Goal: Task Accomplishment & Management: Use online tool/utility

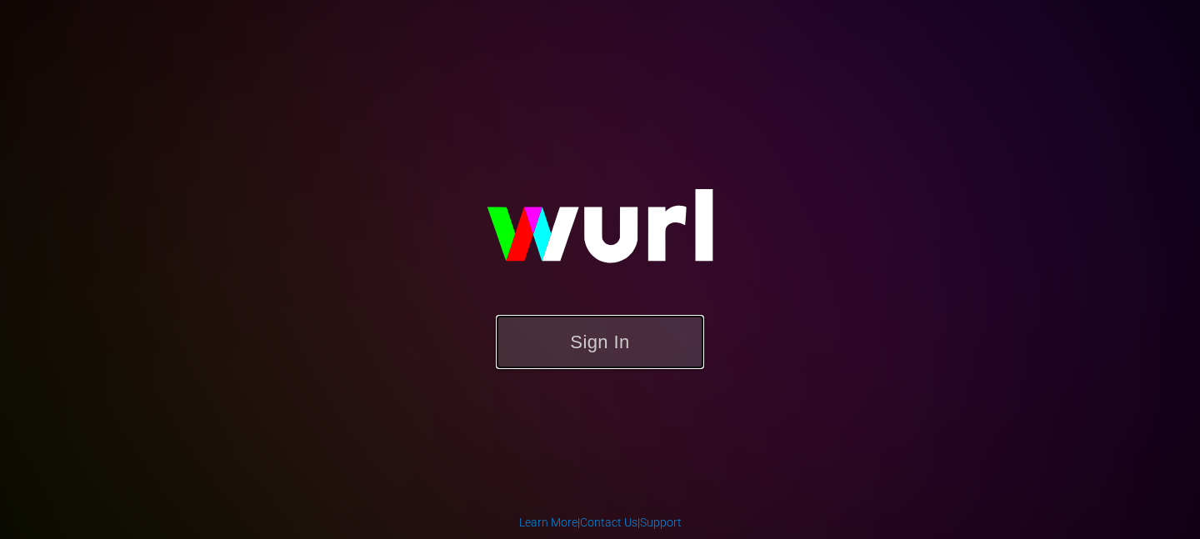
click at [563, 340] on button "Sign In" at bounding box center [600, 342] width 208 height 54
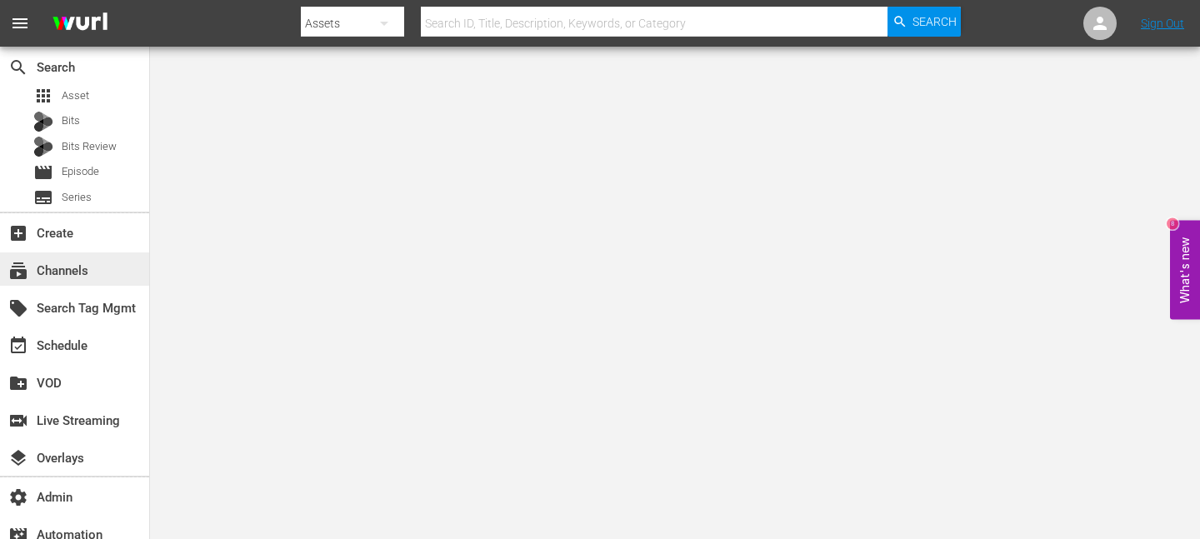
click at [43, 276] on div "subscriptions Channels" at bounding box center [46, 268] width 93 height 15
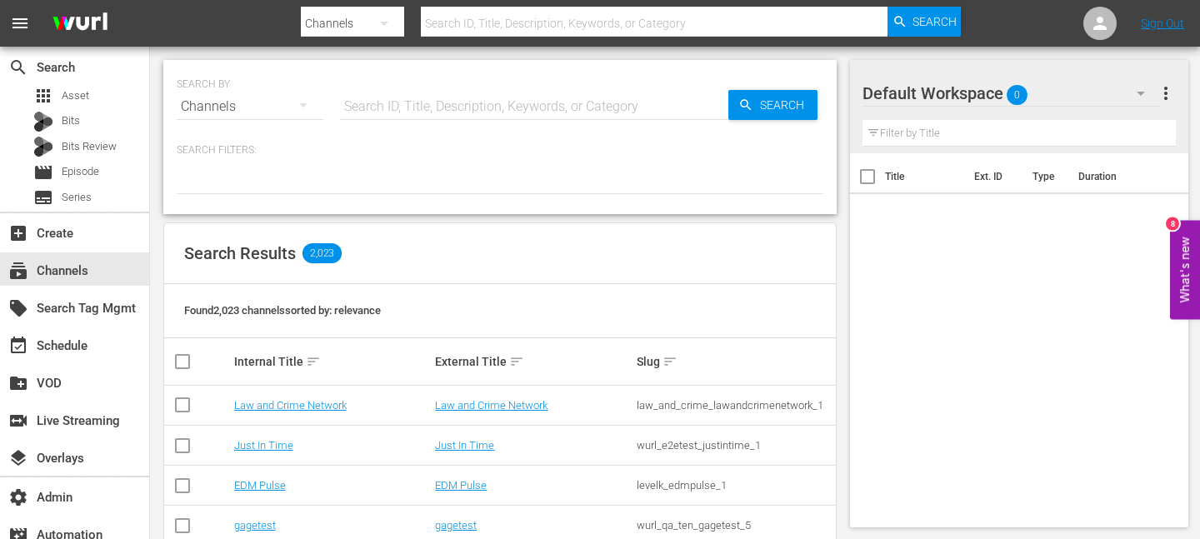
click at [456, 86] on div "SEARCH BY Search By Channels Search ID, Title, Description, Keywords, or Catego…" at bounding box center [500, 97] width 647 height 60
click at [438, 96] on input "text" at bounding box center [534, 107] width 388 height 40
type input "pfl"
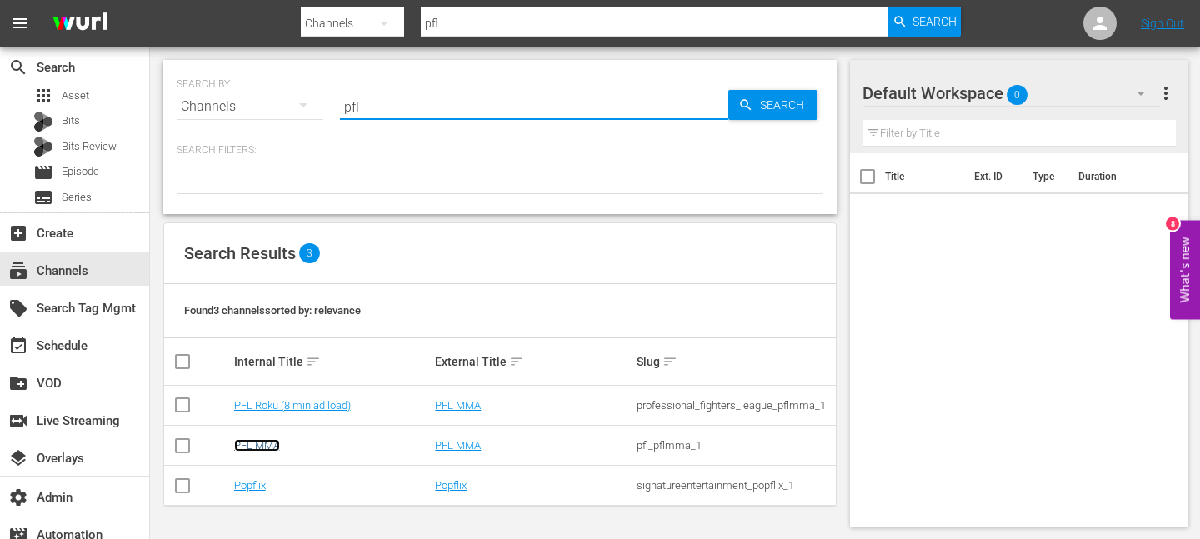
click at [264, 448] on link "PFL MMA" at bounding box center [257, 445] width 46 height 13
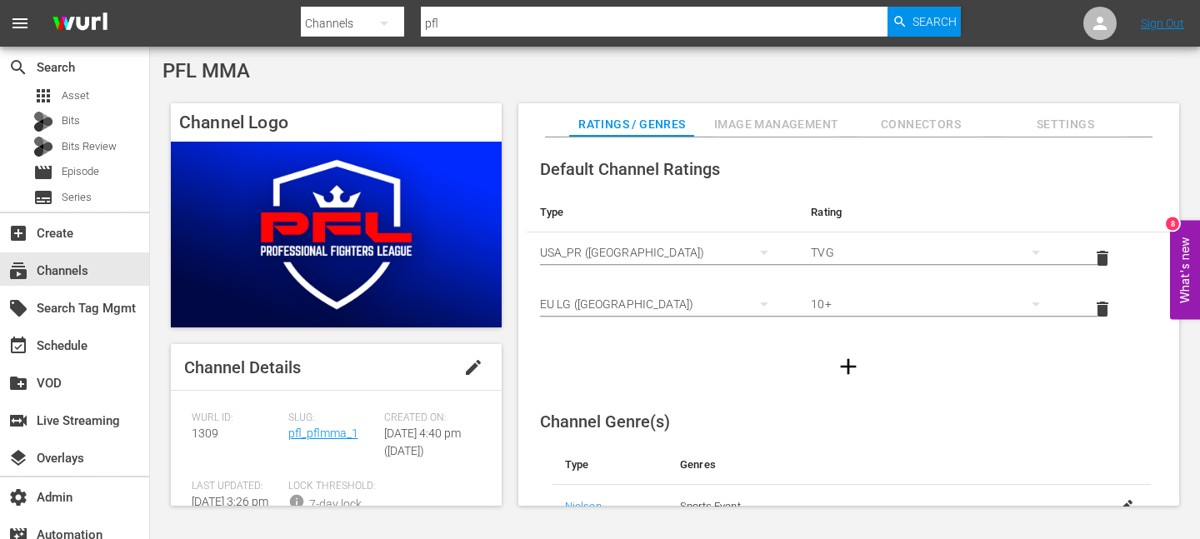
click at [317, 446] on div "Slug: pfl_pflmma_1" at bounding box center [336, 446] width 97 height 68
click at [317, 436] on link "pfl_pflmma_1" at bounding box center [323, 433] width 70 height 13
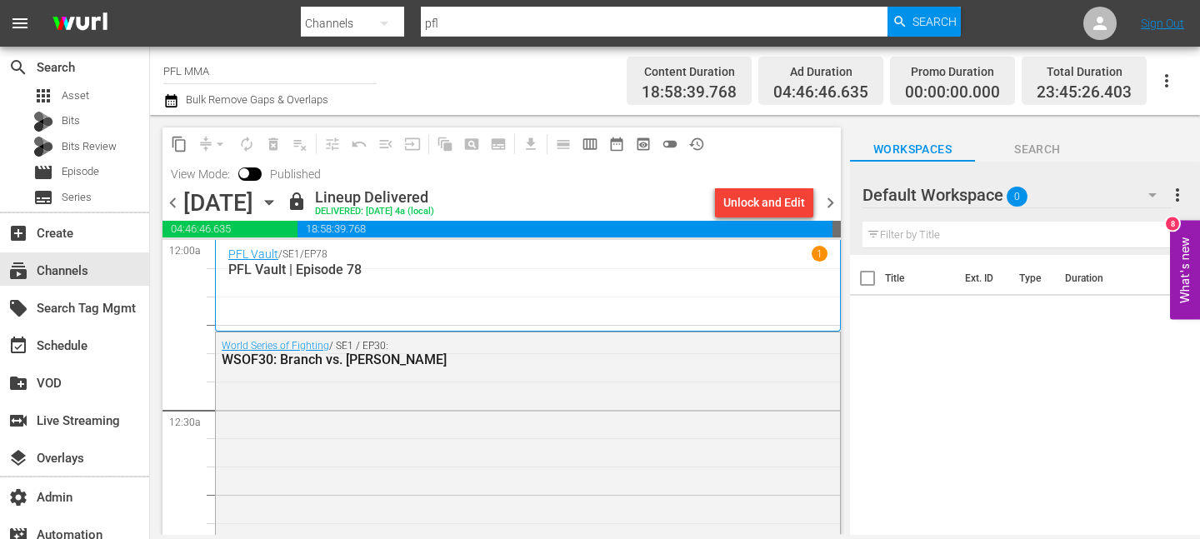
click at [278, 206] on icon "button" at bounding box center [269, 202] width 18 height 18
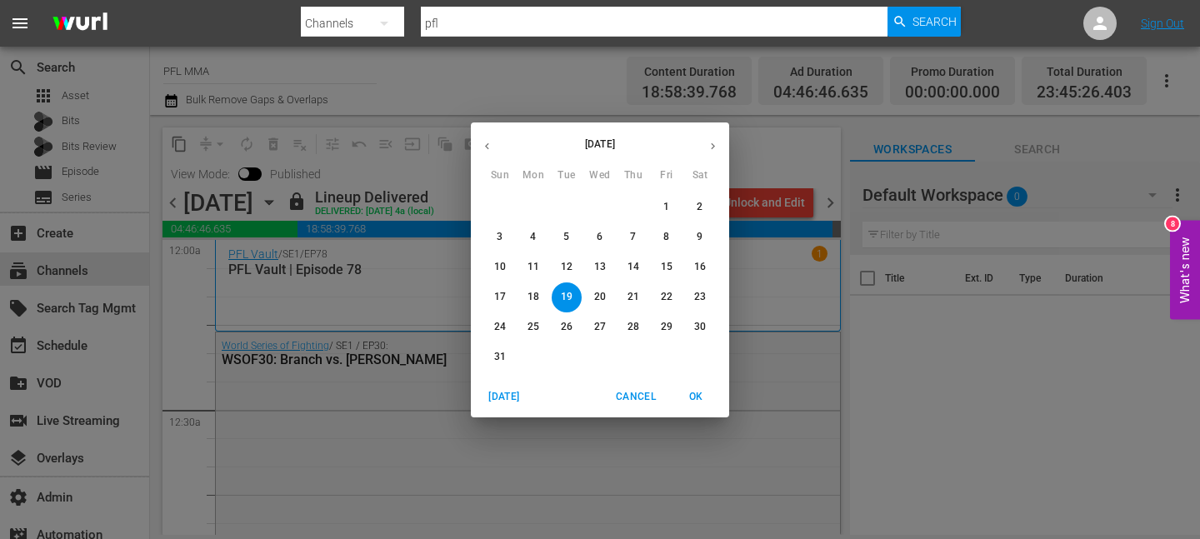
click at [635, 290] on p "21" at bounding box center [634, 297] width 12 height 14
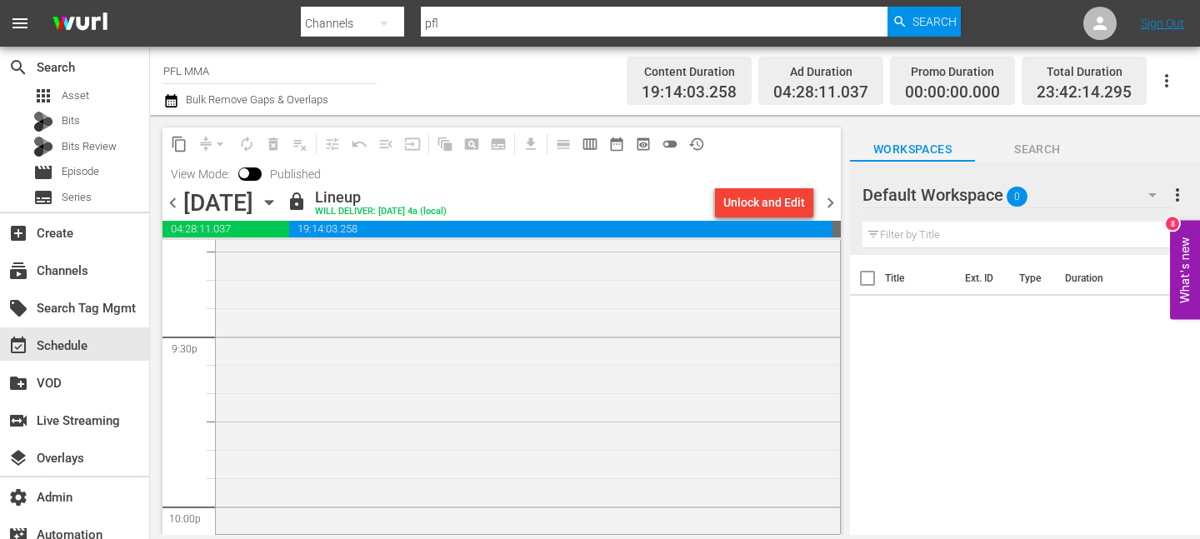
scroll to position [7159, 0]
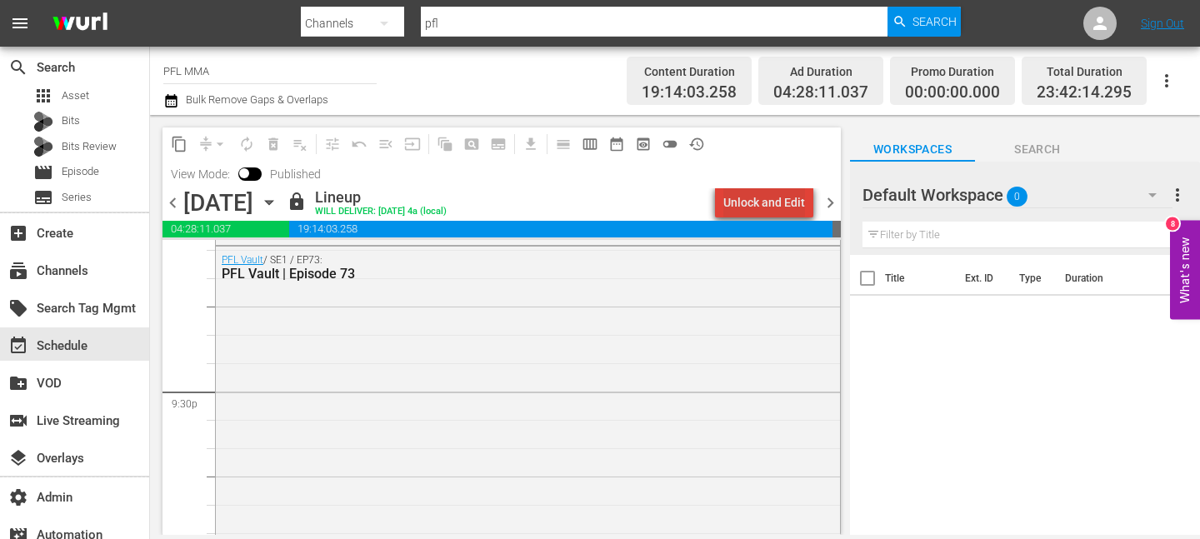
click at [780, 205] on div "Unlock and Edit" at bounding box center [764, 203] width 82 height 30
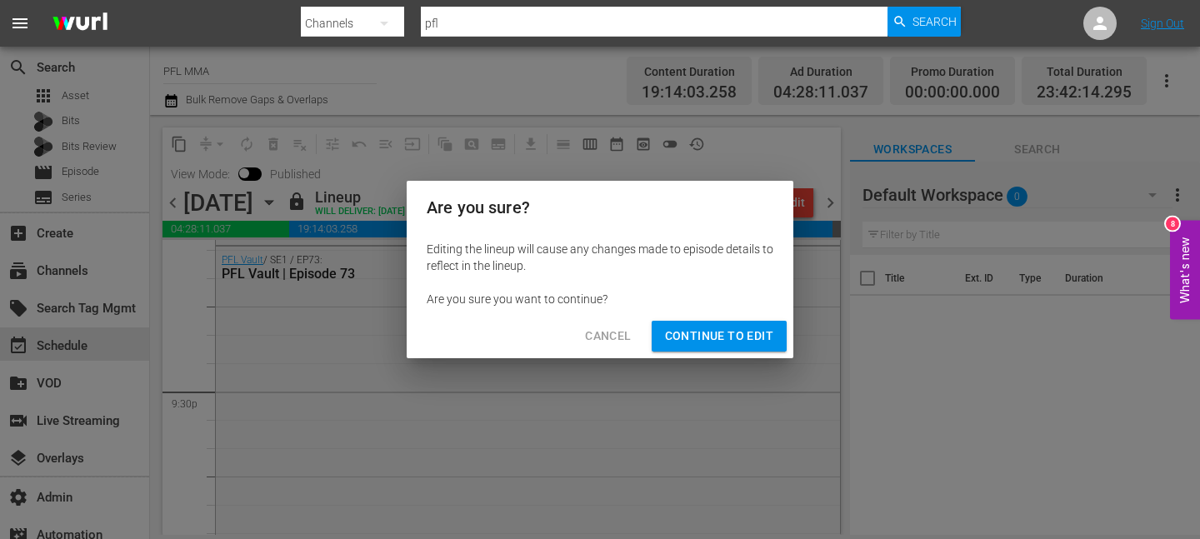
click at [683, 337] on span "Continue to Edit" at bounding box center [719, 336] width 108 height 21
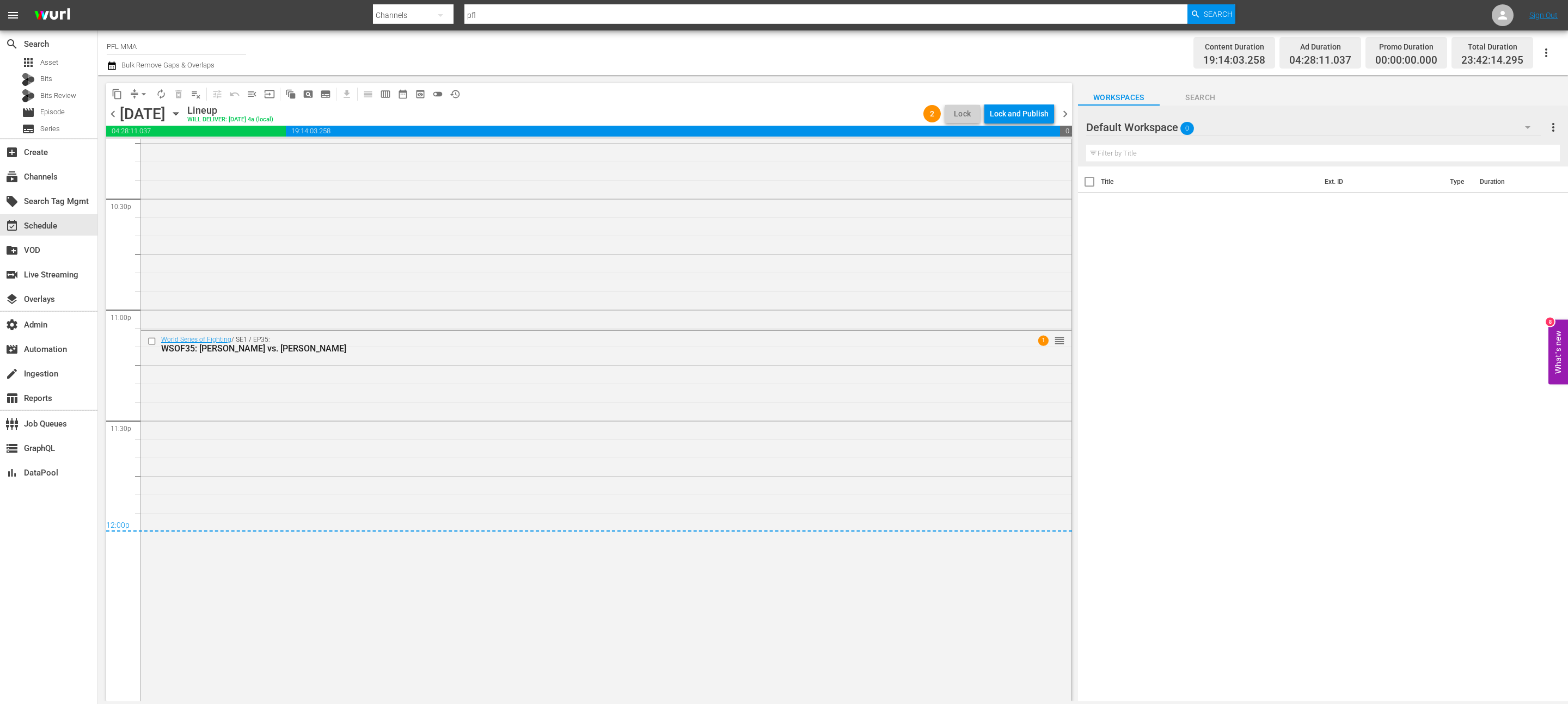
scroll to position [4782, 0]
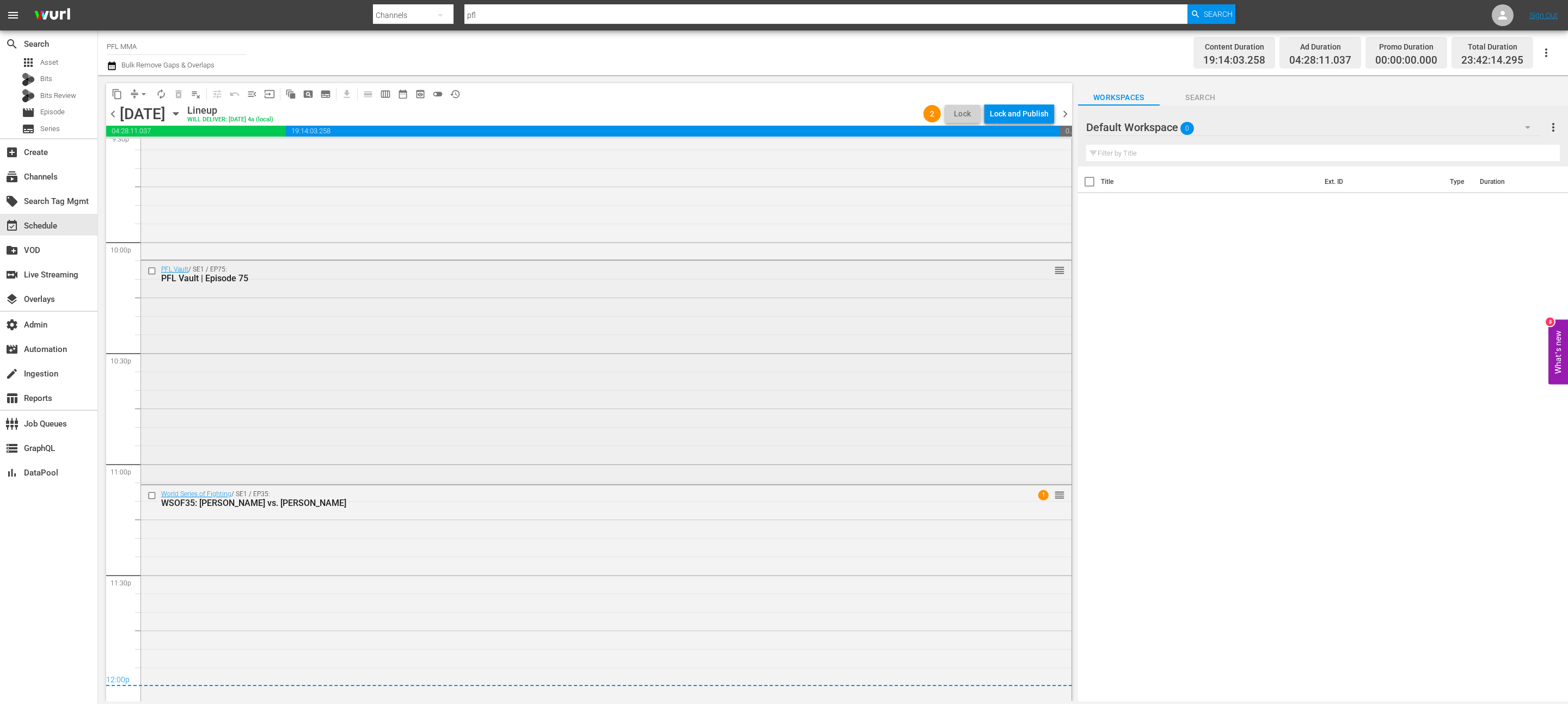
click at [783, 281] on div "PFL Vault / SE1 / EP75: PFL Vault | Episode 75 reorder" at bounding box center [606, 274] width 930 height 27
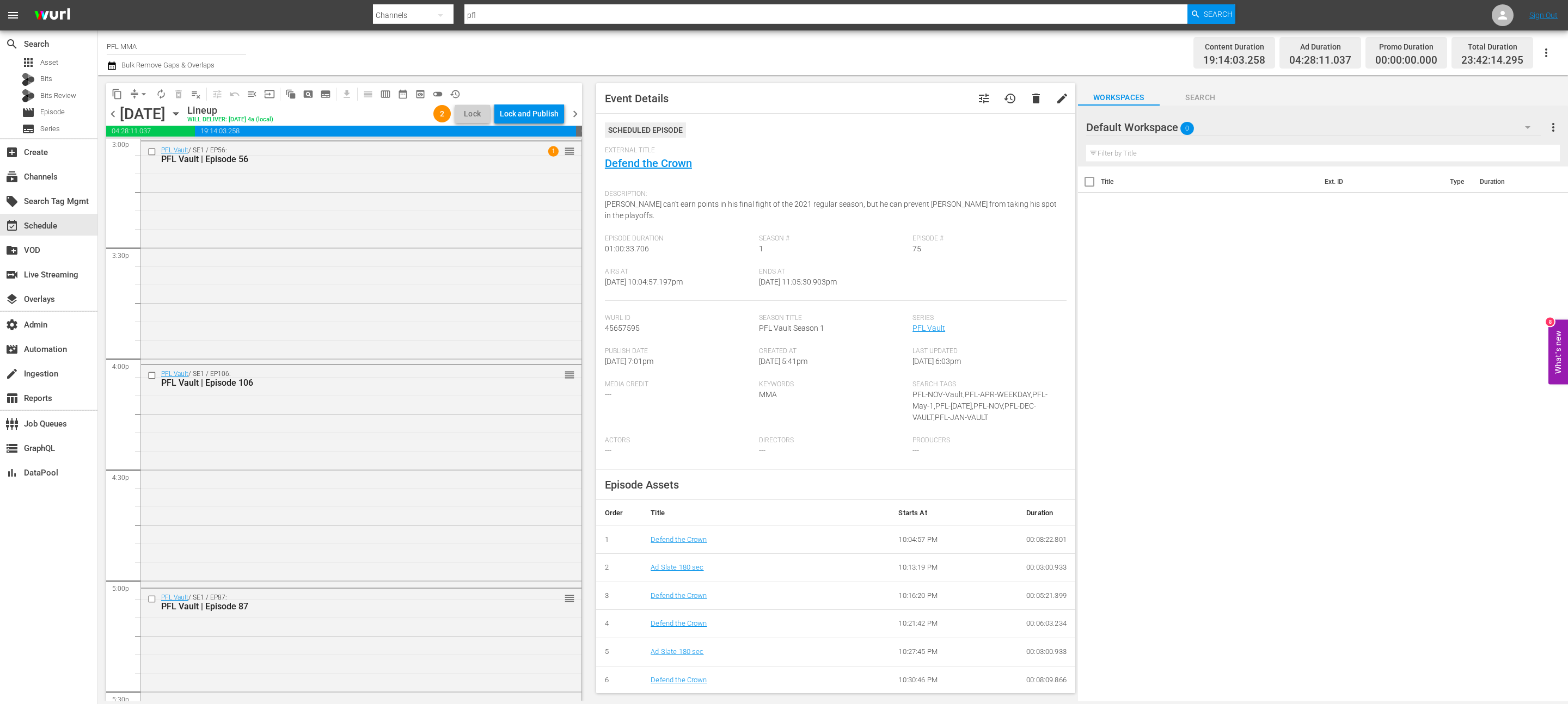
scroll to position [2685, 0]
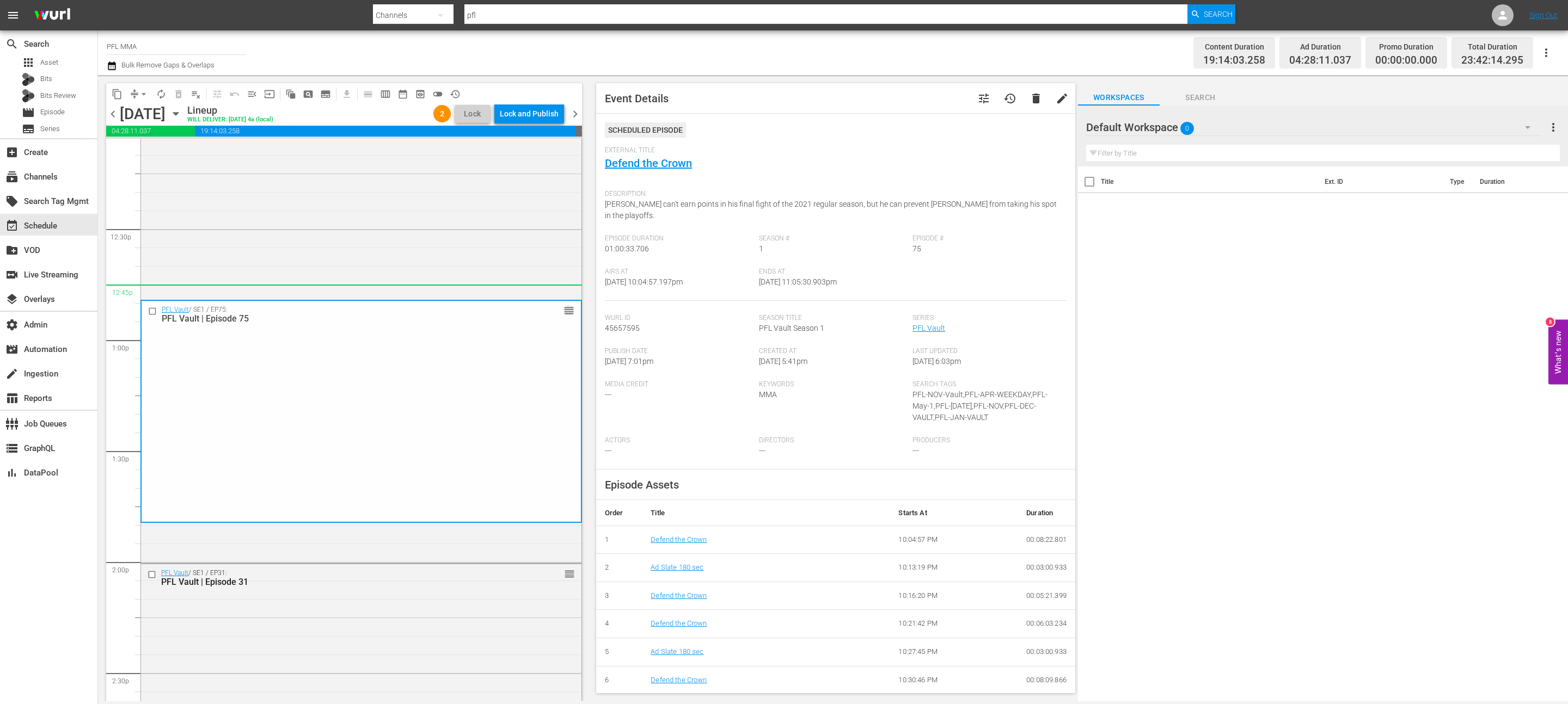
drag, startPoint x: 566, startPoint y: 270, endPoint x: 515, endPoint y: 293, distance: 55.9
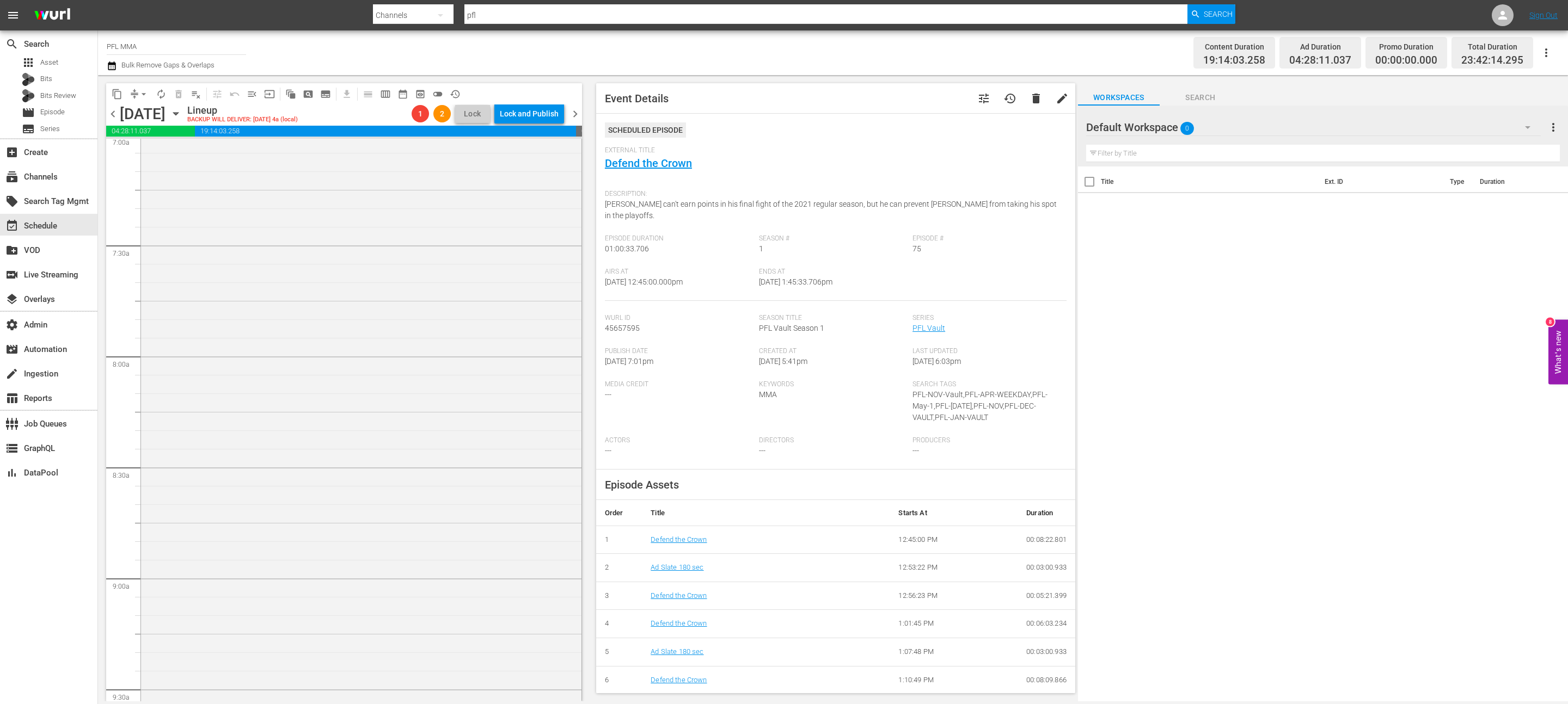
scroll to position [2161, 0]
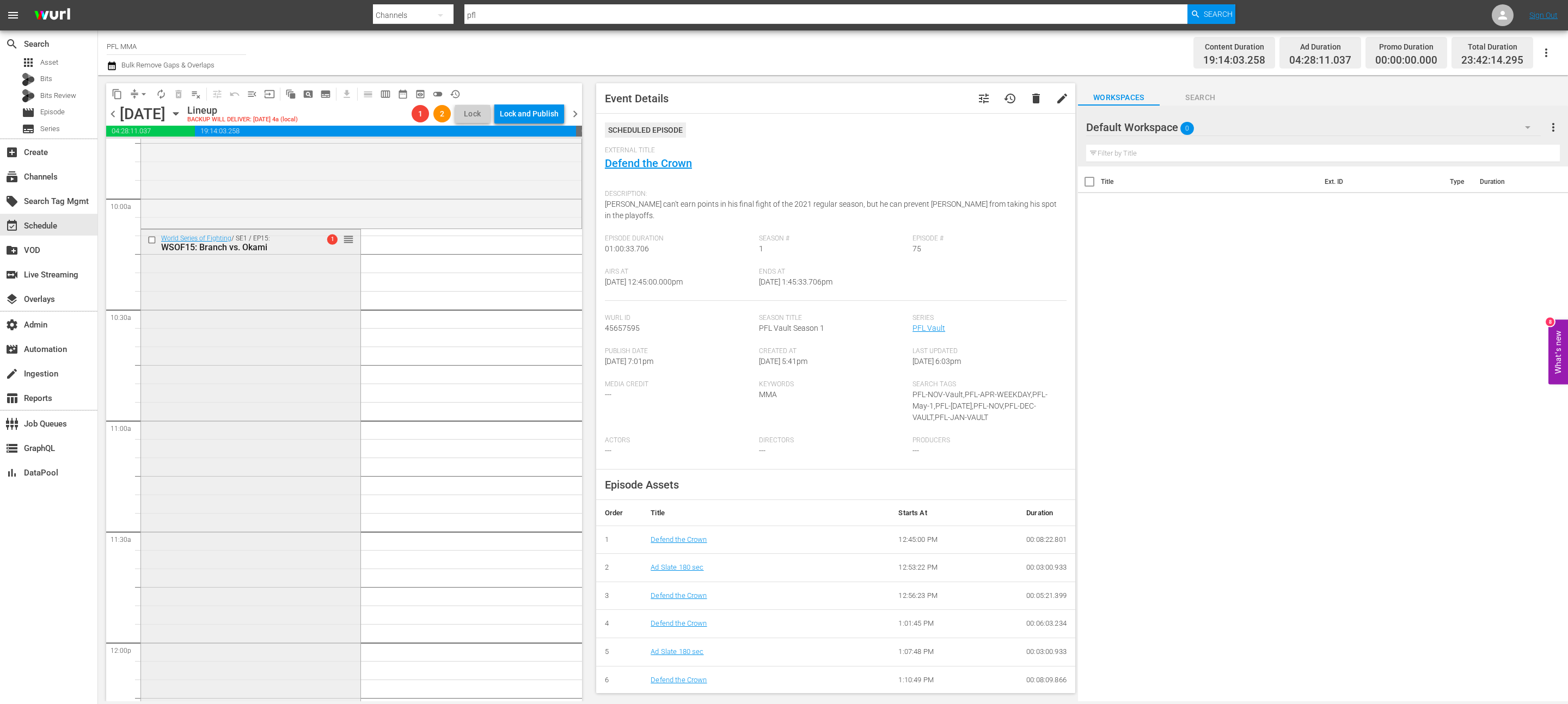
click at [251, 324] on div "World Series of Fighting / SE1 / EP15: WSOF15: Branch vs. Okami 1 reorder" at bounding box center [251, 658] width 220 height 857
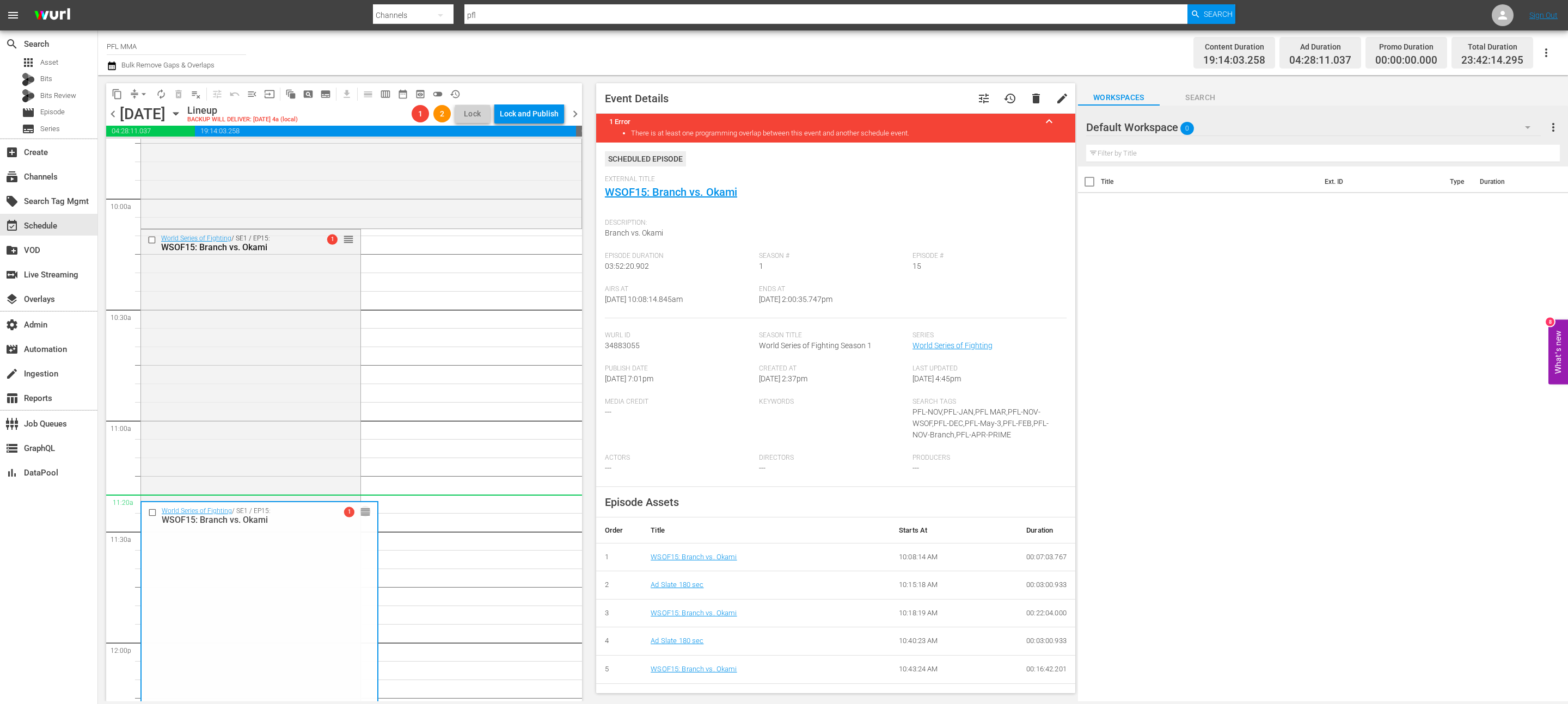
drag, startPoint x: 349, startPoint y: 234, endPoint x: 374, endPoint y: 485, distance: 252.2
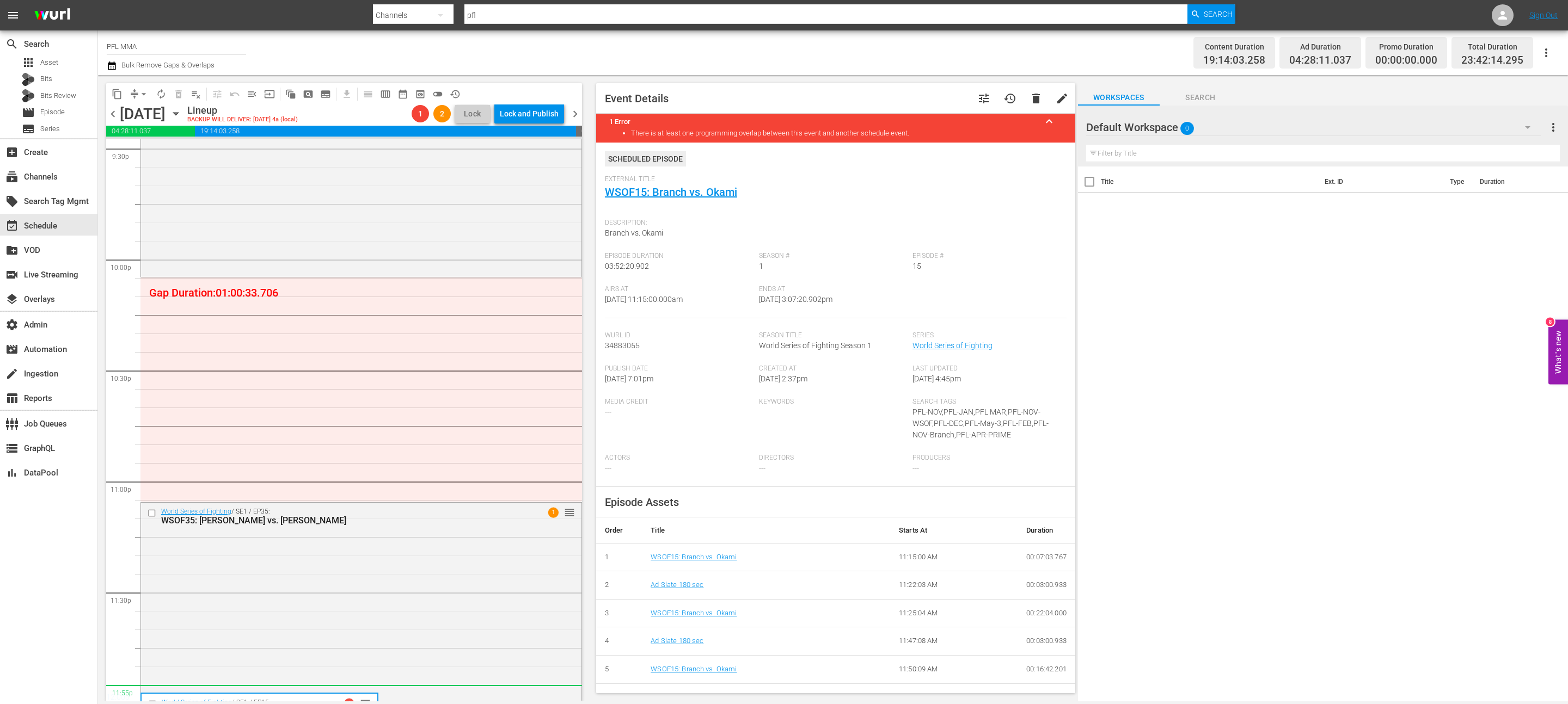
scroll to position [4741, 0]
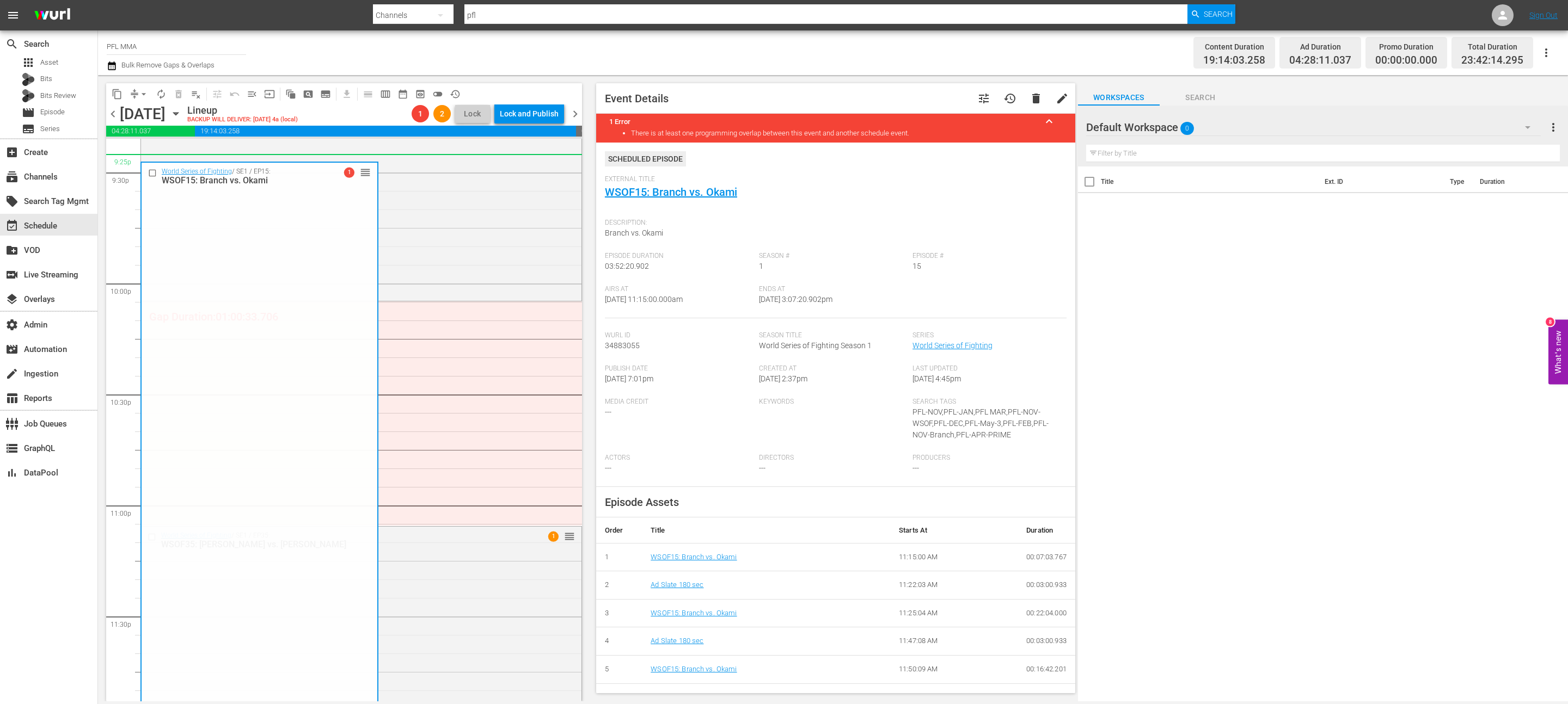
drag, startPoint x: 351, startPoint y: 268, endPoint x: 414, endPoint y: 157, distance: 127.6
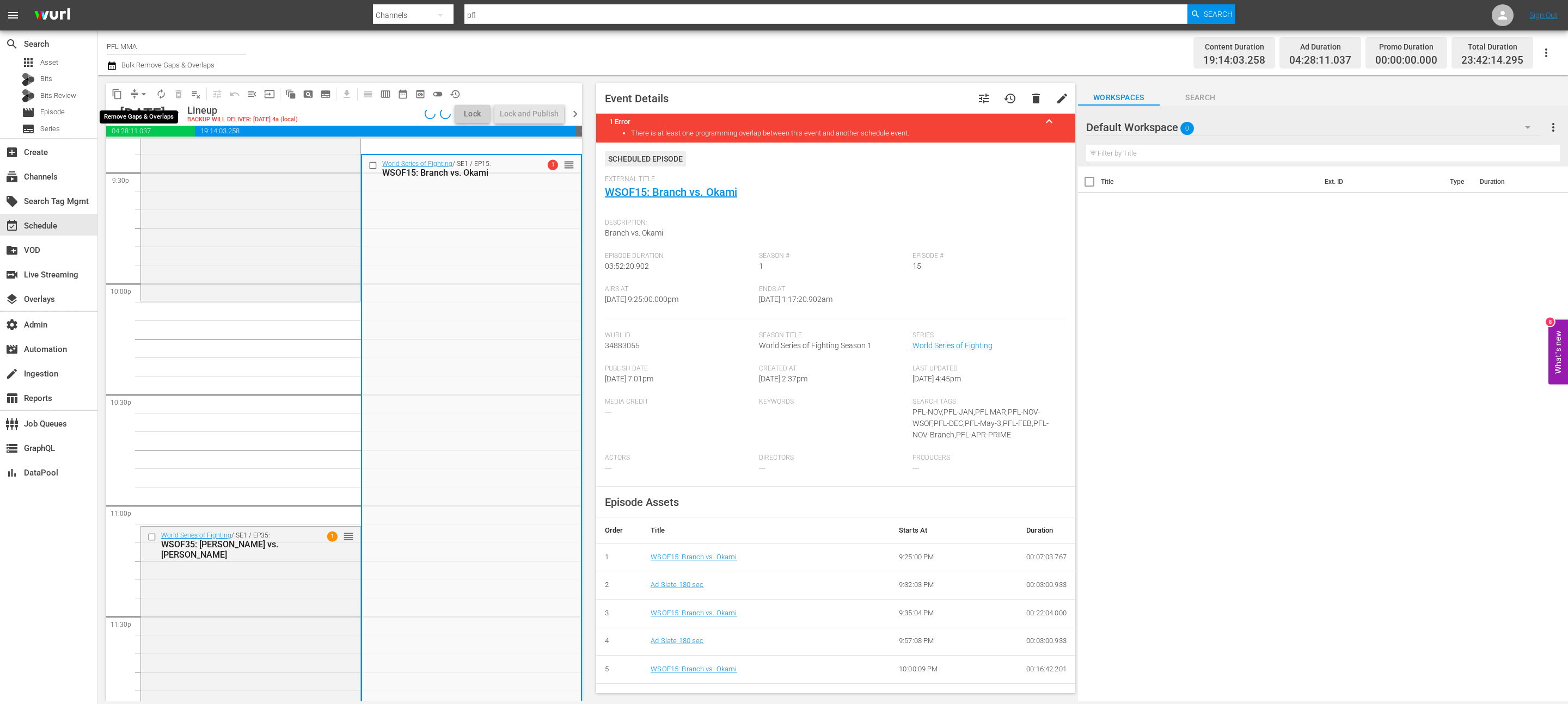
scroll to position [4760, 0]
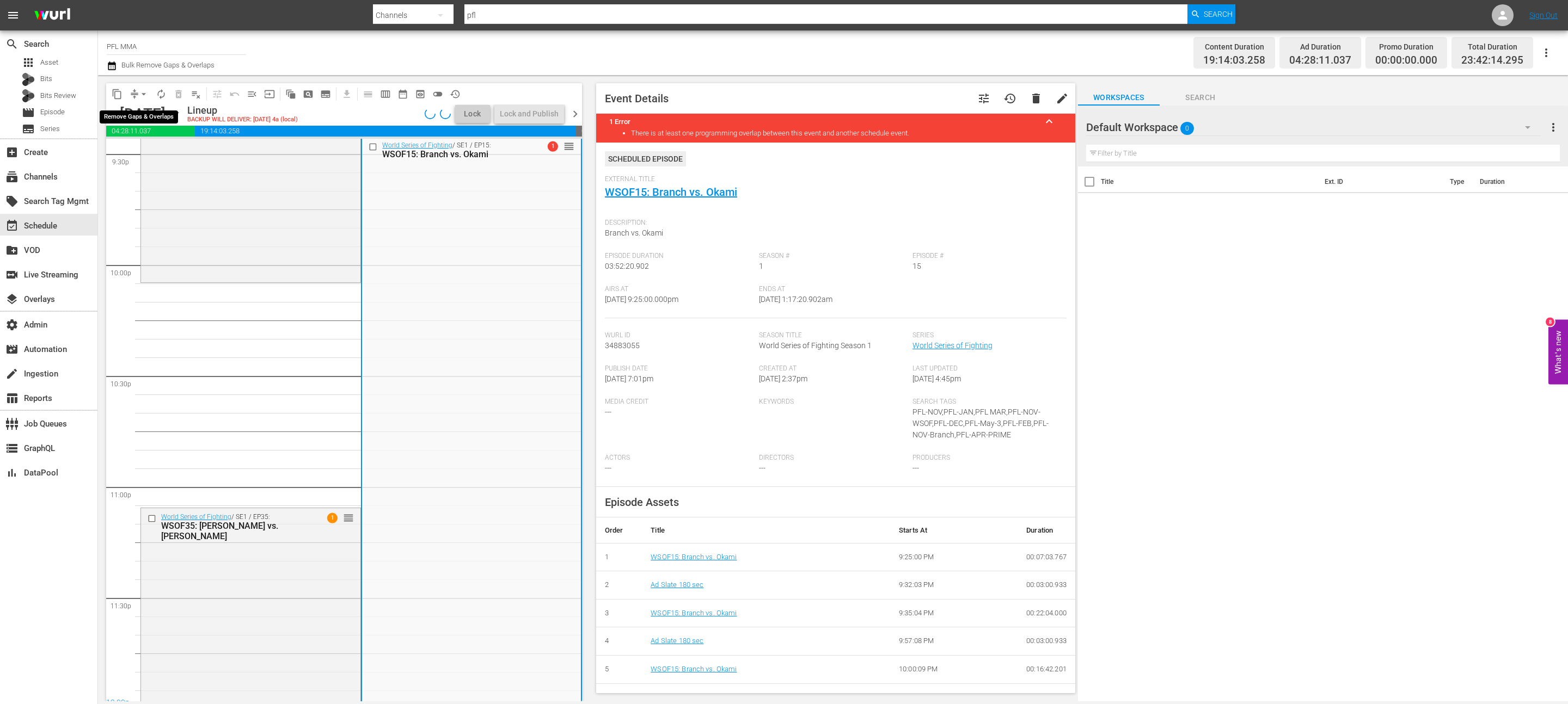
click at [144, 95] on span "arrow_drop_down" at bounding box center [144, 94] width 11 height 11
click at [146, 156] on li "Align to End of Previous Day" at bounding box center [144, 152] width 114 height 18
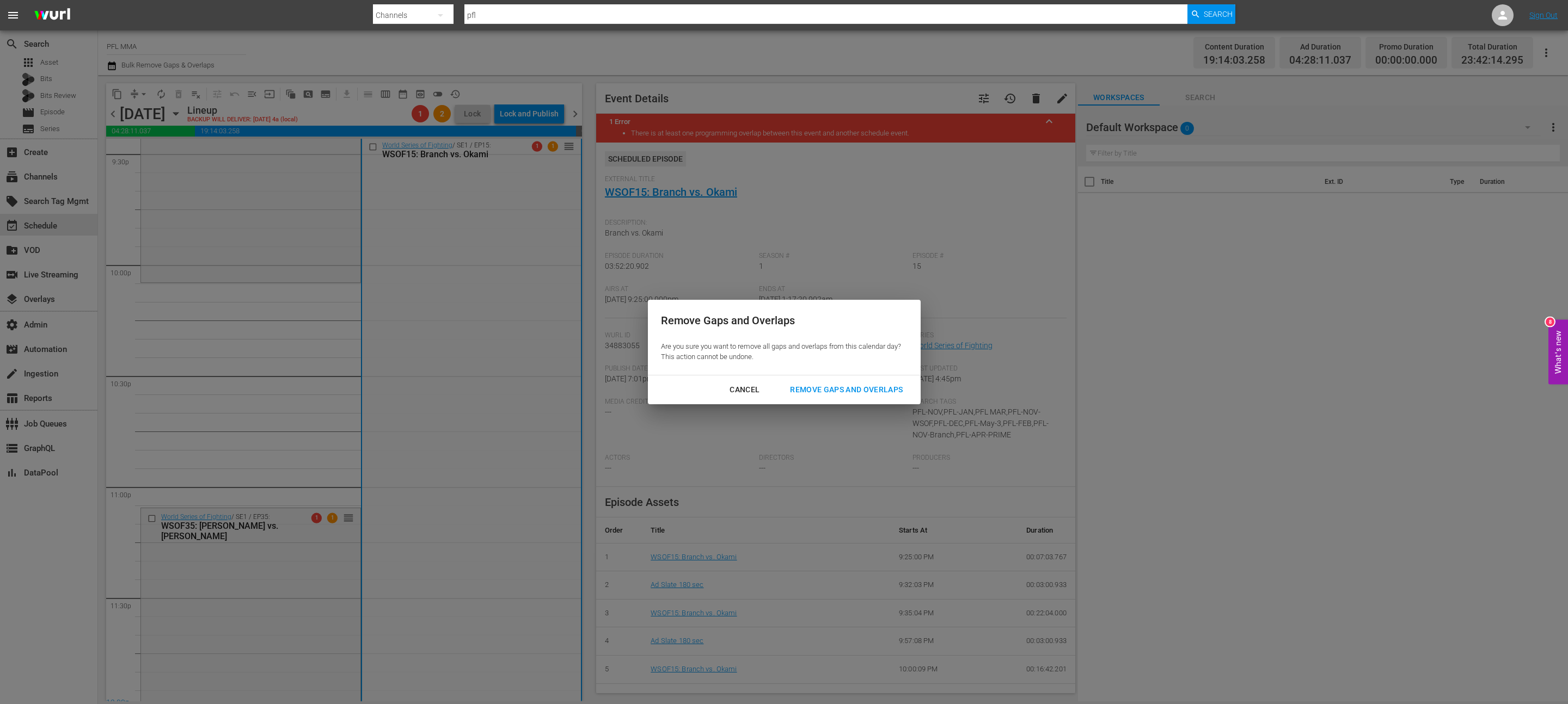
click at [783, 351] on div "Remove Gaps and Overlaps" at bounding box center [846, 390] width 130 height 14
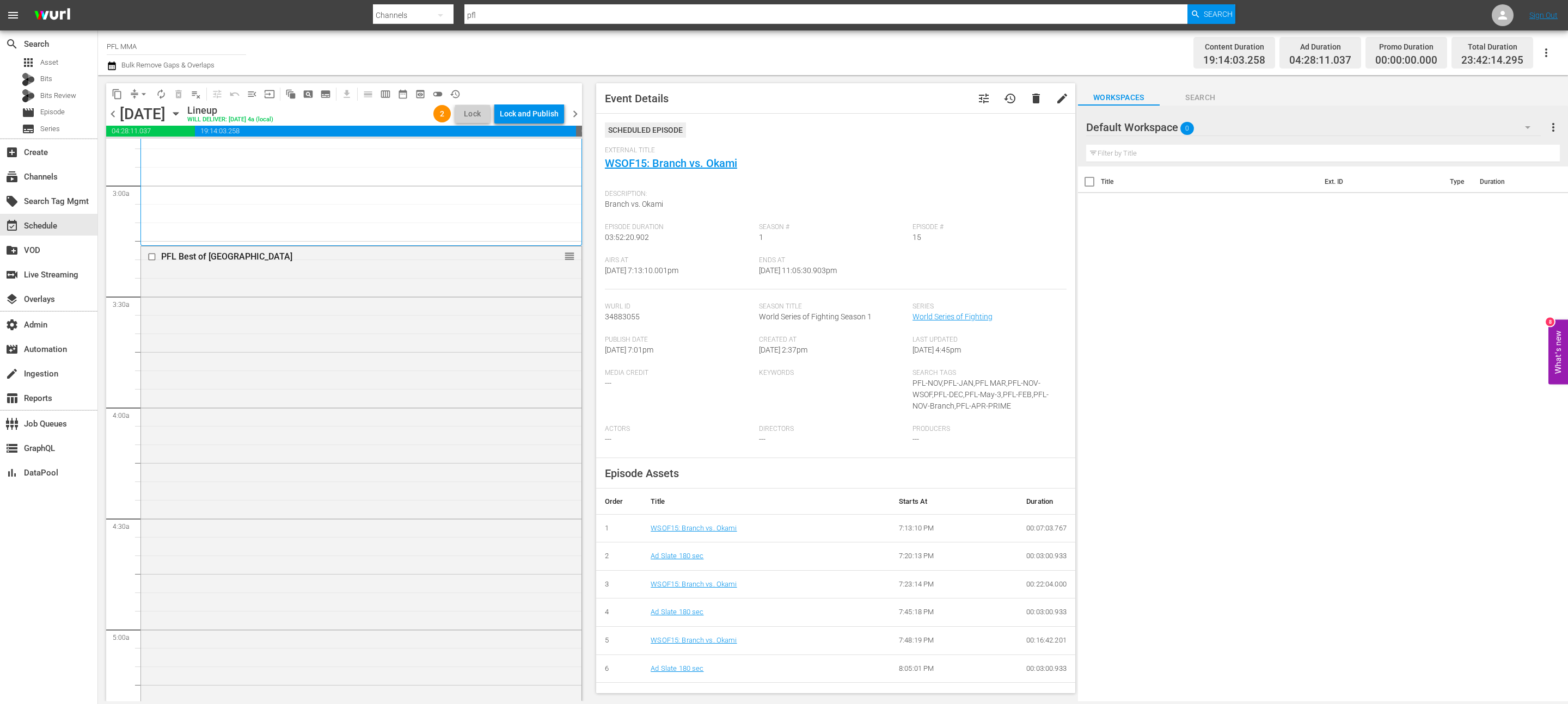
scroll to position [601, 0]
click at [451, 351] on div "PFL Best of Brazil reorder" at bounding box center [361, 598] width 440 height 666
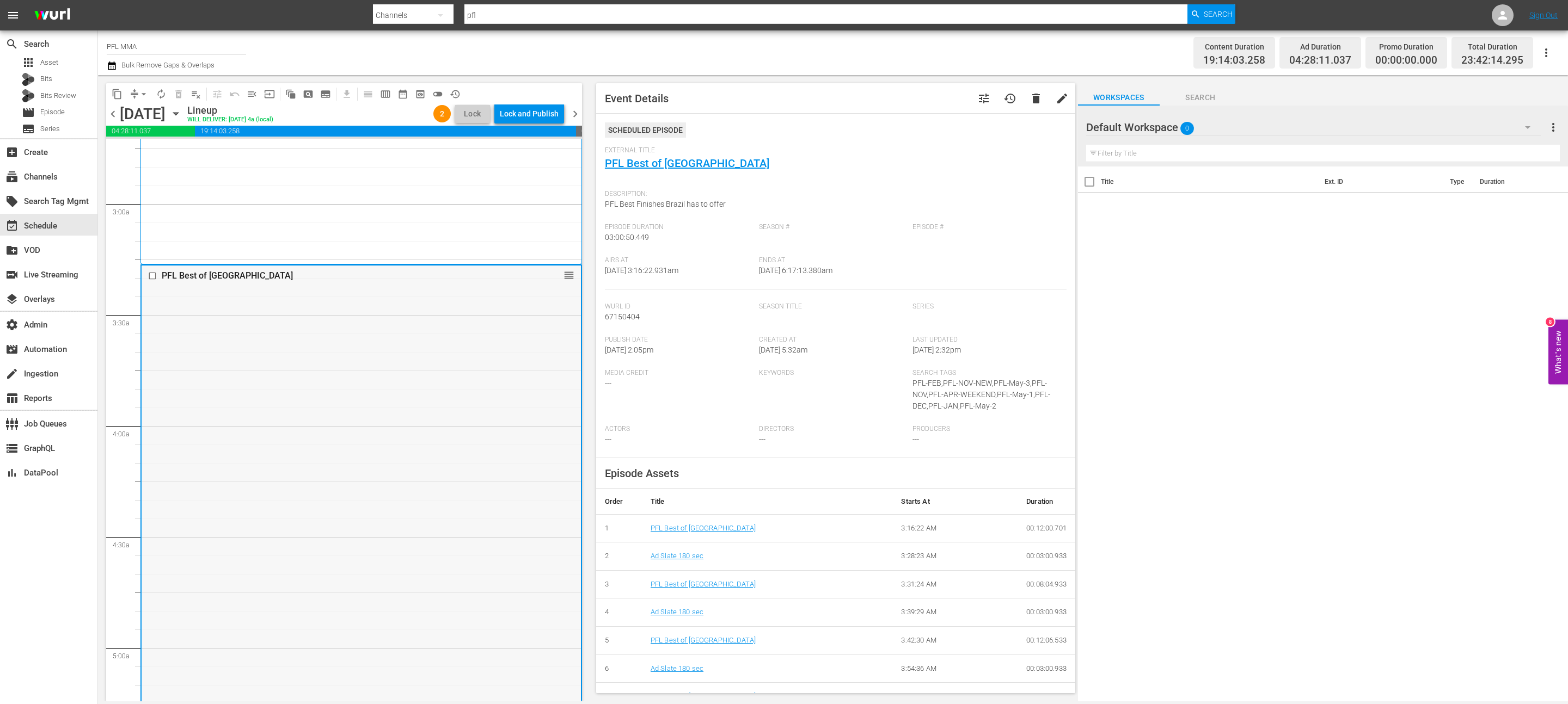
drag, startPoint x: 561, startPoint y: 276, endPoint x: 554, endPoint y: 312, distance: 36.7
click at [554, 312] on div "PFL Best of Brazil reorder" at bounding box center [361, 599] width 440 height 666
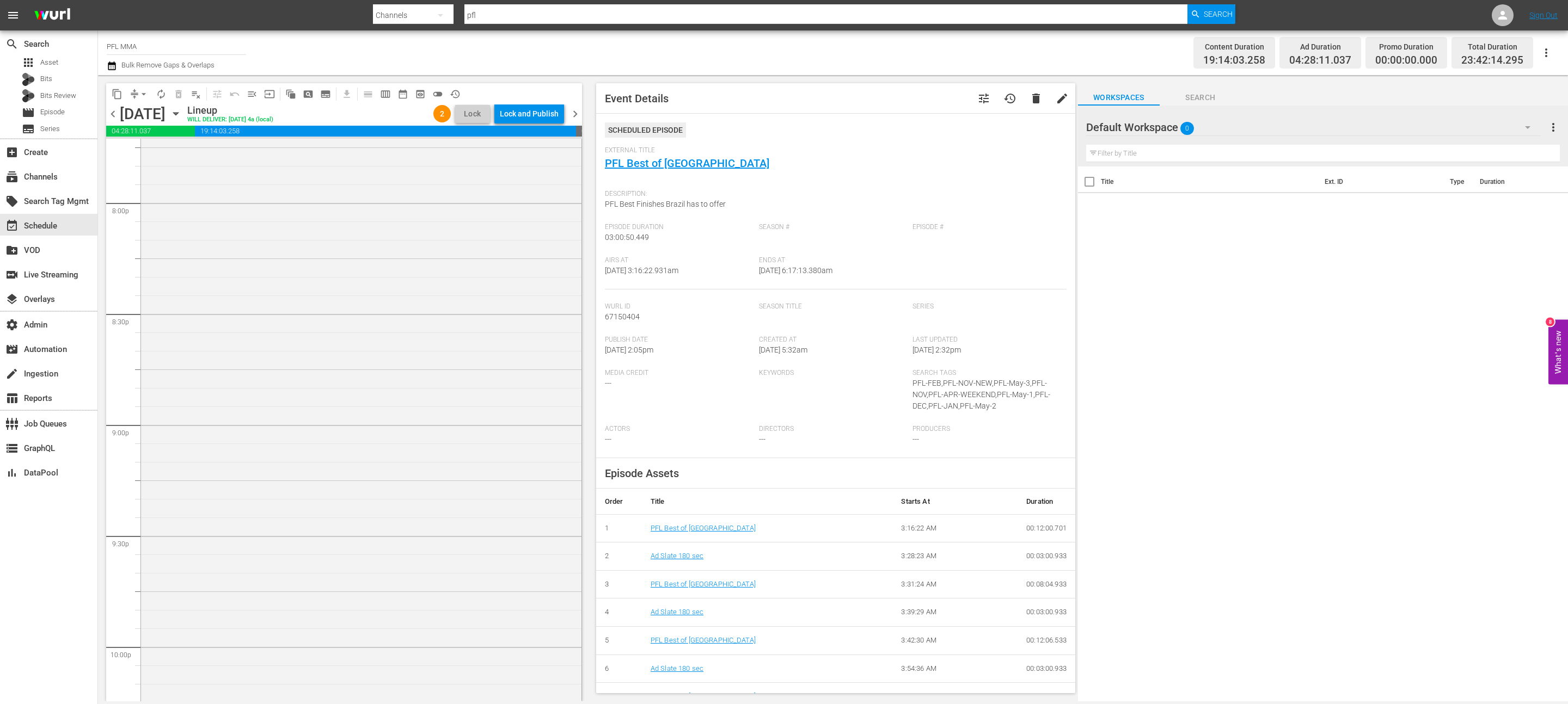
scroll to position [3926, 0]
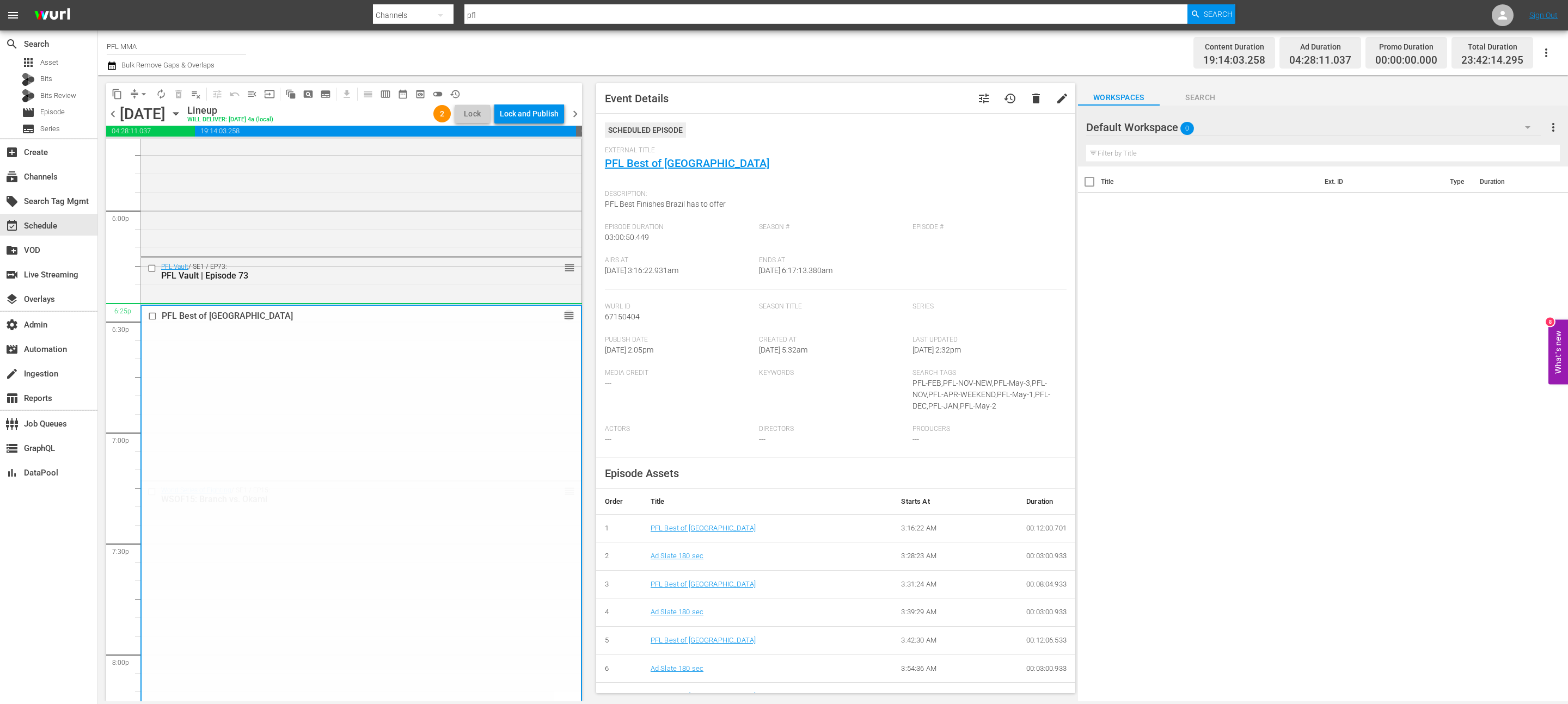
drag, startPoint x: 570, startPoint y: 276, endPoint x: 508, endPoint y: 310, distance: 70.7
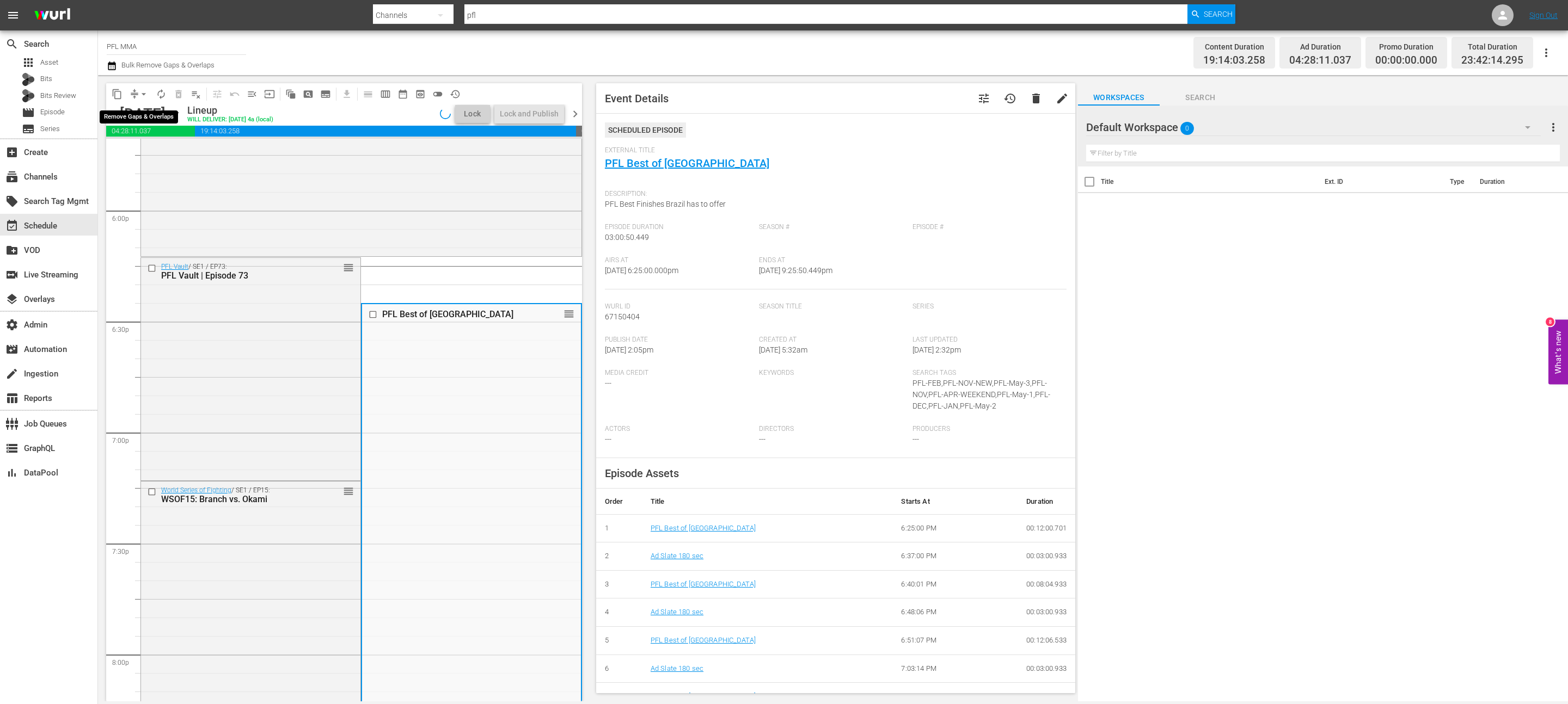
scroll to position [3944, 0]
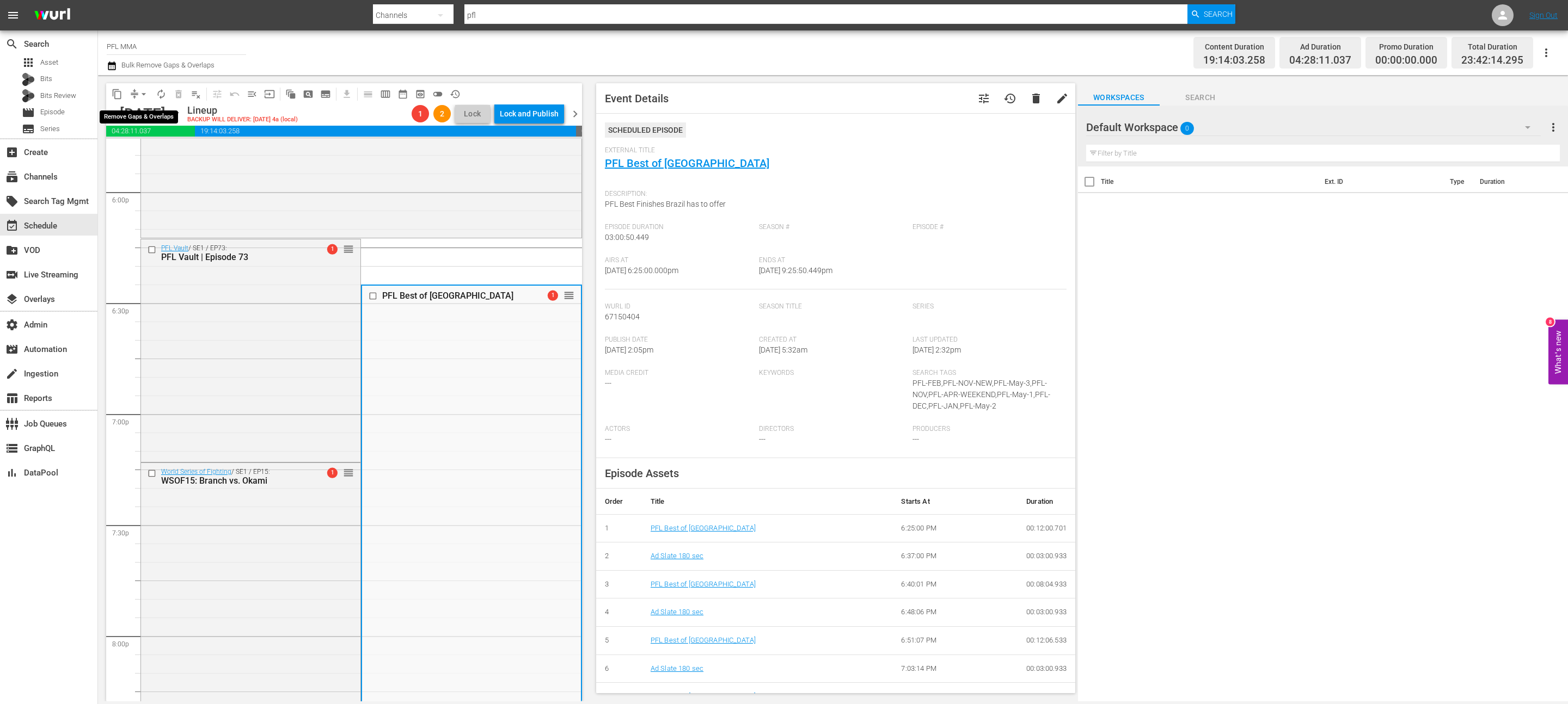
click at [145, 96] on span "arrow_drop_down" at bounding box center [144, 94] width 11 height 11
click at [137, 149] on li "Align to End of Previous Day" at bounding box center [144, 152] width 114 height 18
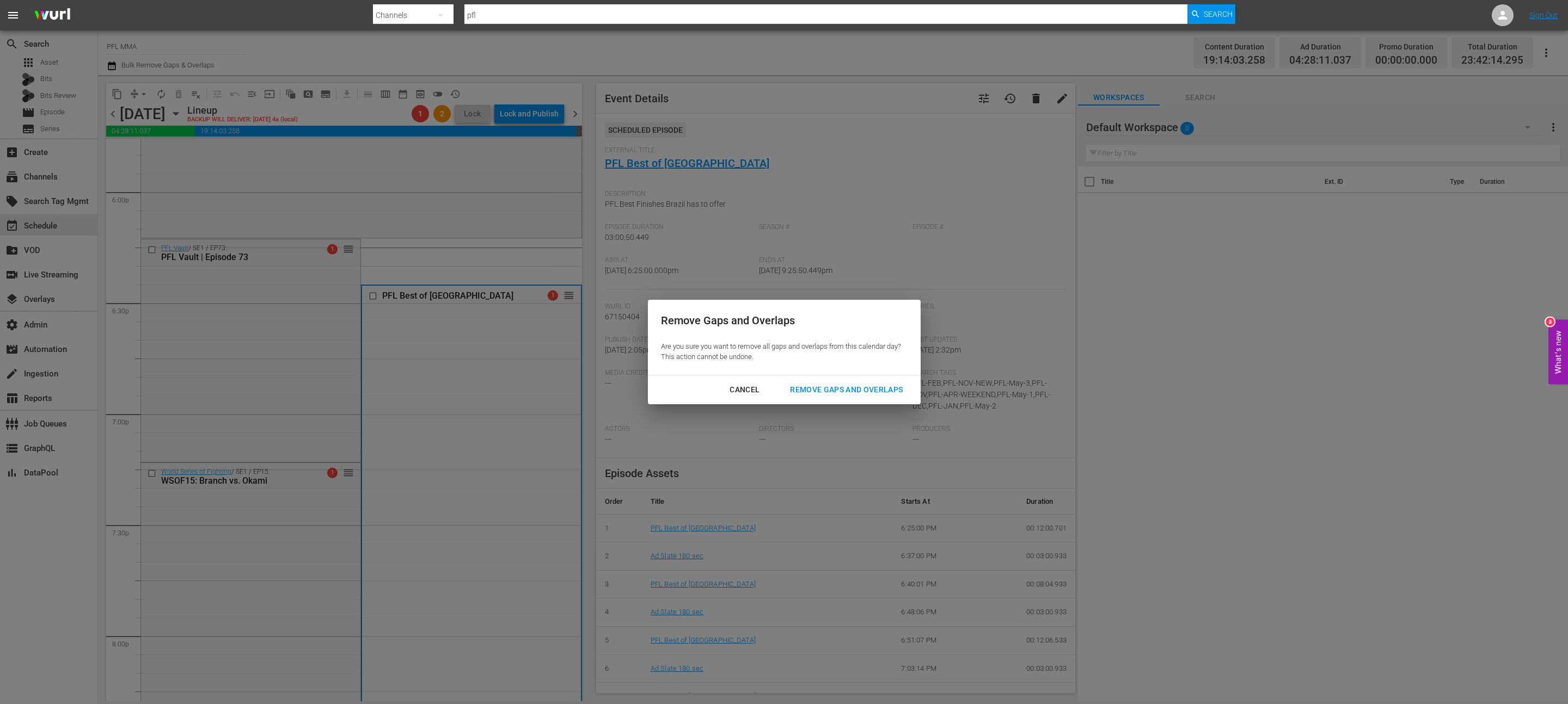
click at [783, 351] on button "Remove Gaps and Overlaps" at bounding box center [846, 390] width 139 height 20
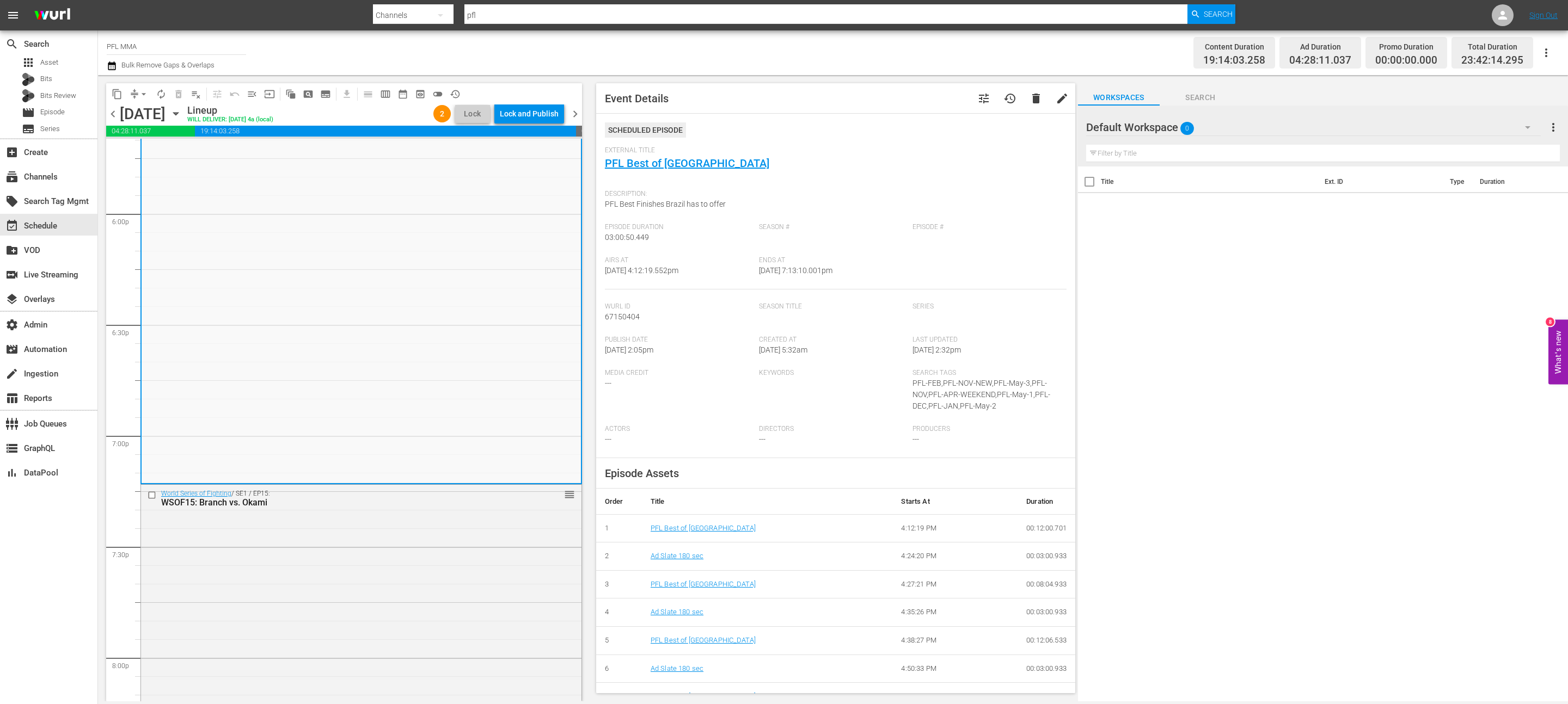
scroll to position [3340, 0]
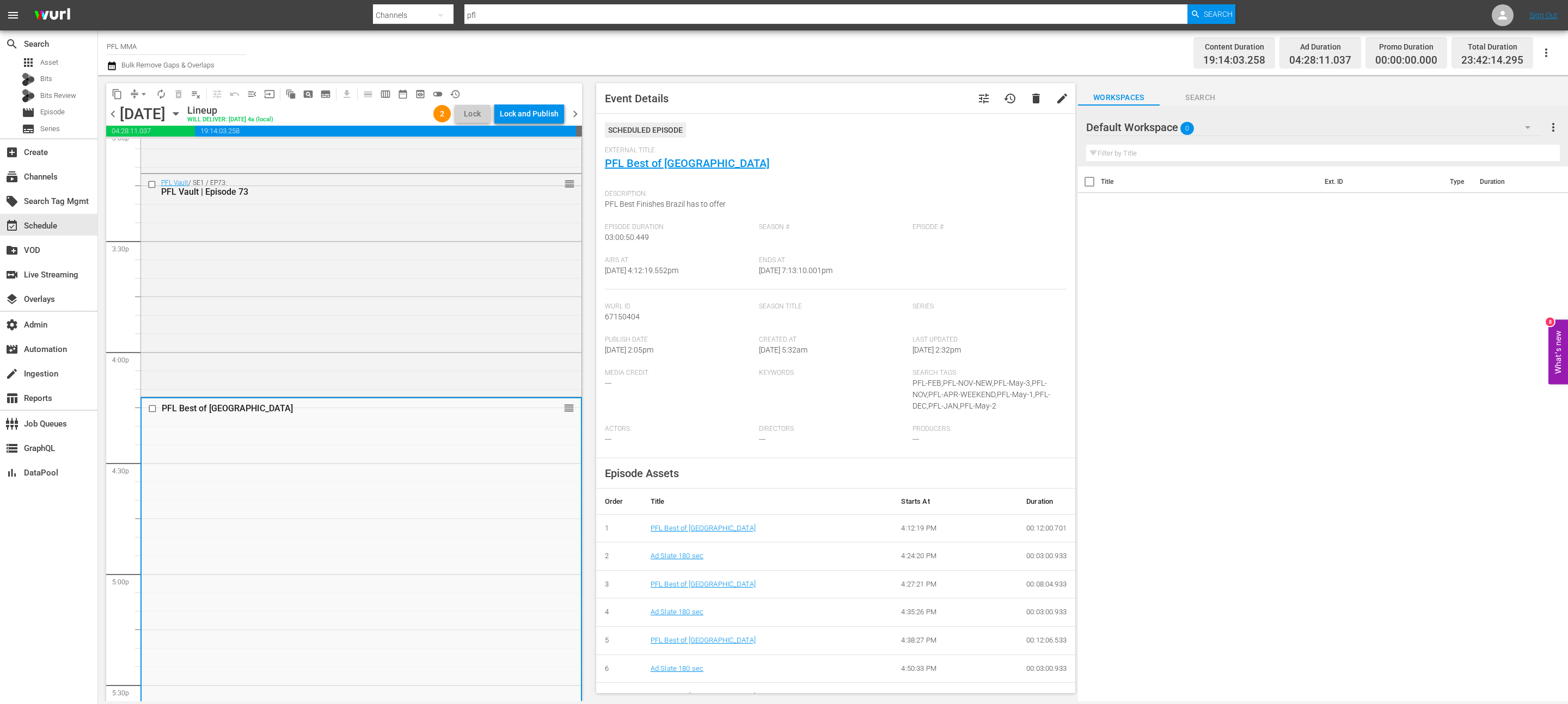
click at [389, 270] on div "PFL Vault / SE1 / EP73: PFL Vault | Episode 73 reorder" at bounding box center [361, 285] width 440 height 221
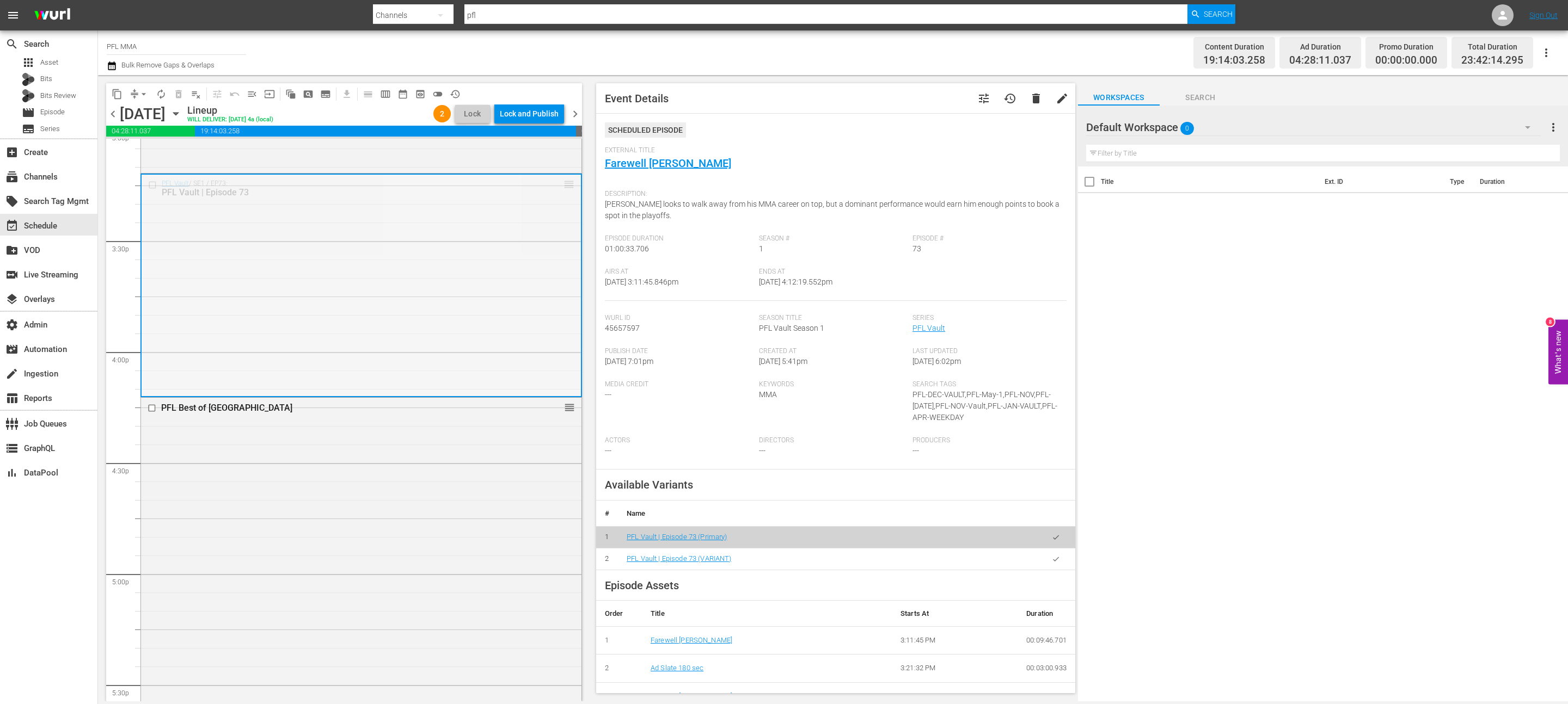
drag, startPoint x: 569, startPoint y: 185, endPoint x: 513, endPoint y: 469, distance: 289.5
click at [538, 230] on div "PFL Vault / SE1 / EP73: PFL Vault | Episode 73 reorder" at bounding box center [361, 285] width 440 height 221
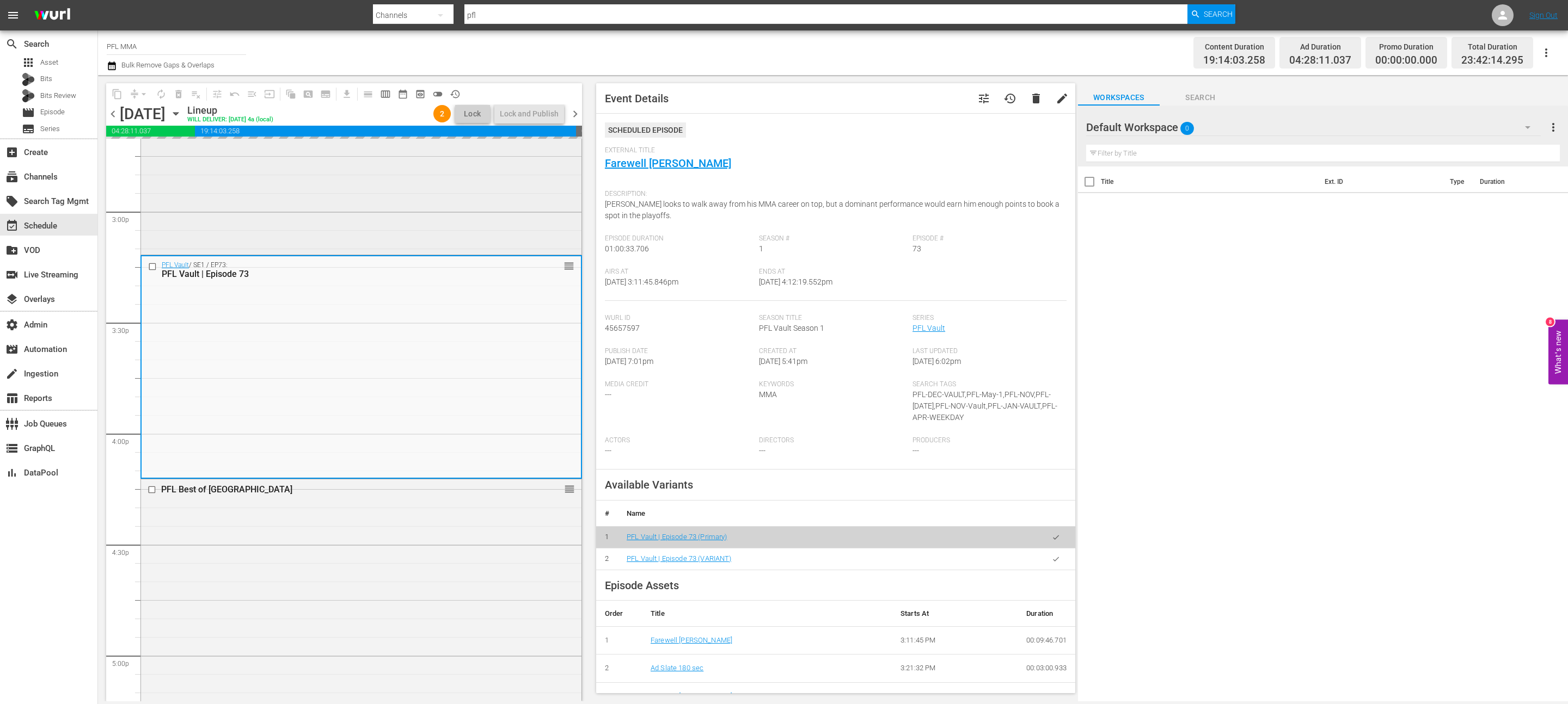
scroll to position [3257, 0]
click at [541, 229] on div "PFL Vault / SE1 / EP65: PFL Vault | Episode 65 reorder" at bounding box center [361, 143] width 440 height 221
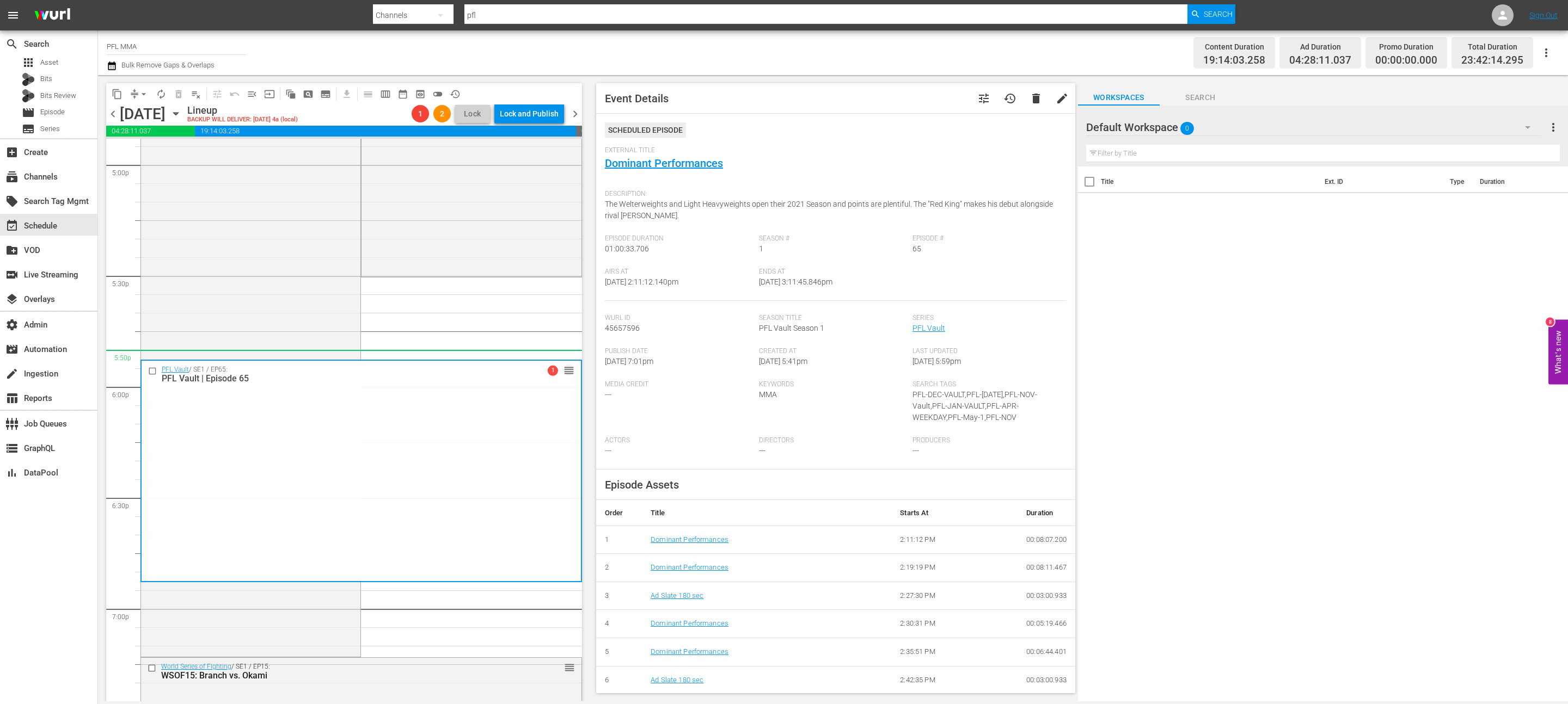
scroll to position [3524, 0]
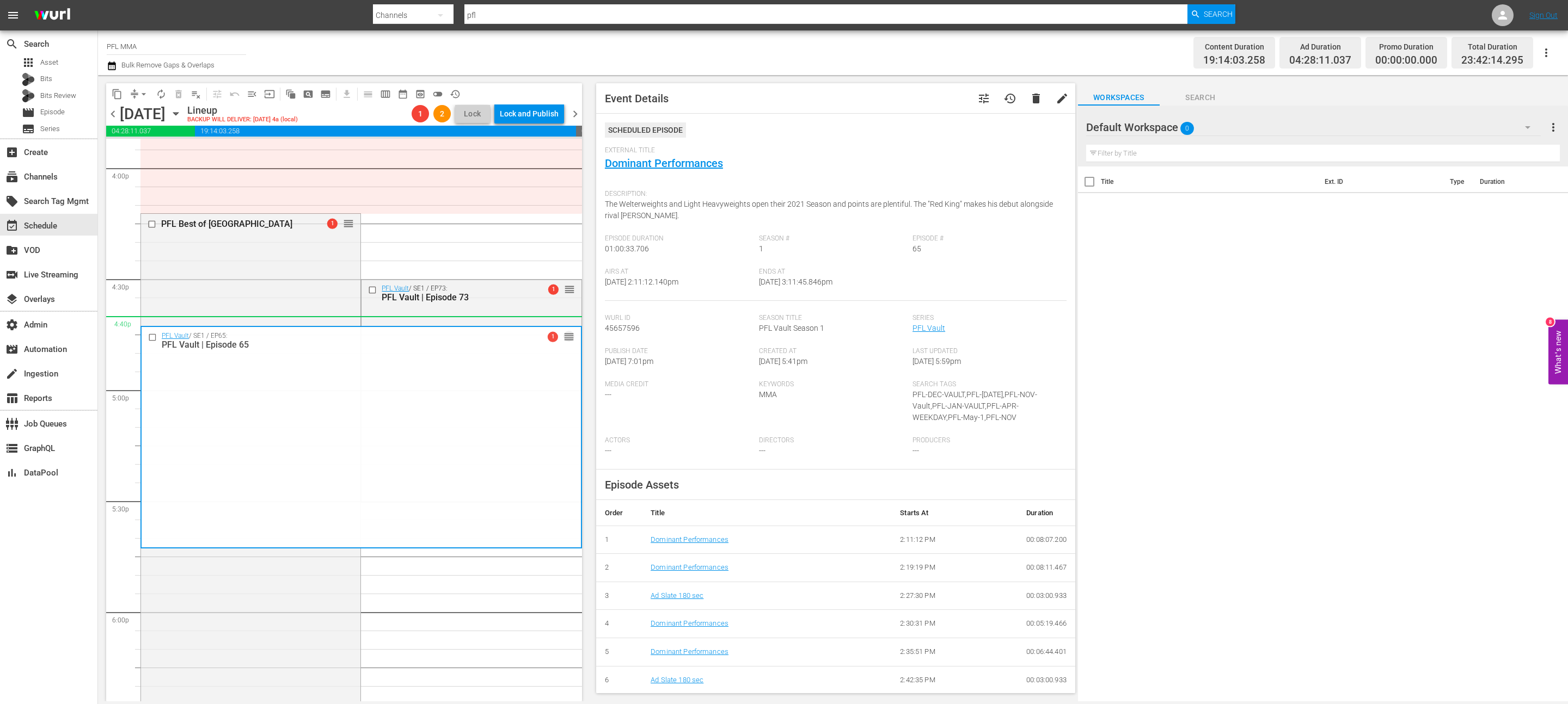
drag, startPoint x: 566, startPoint y: 319, endPoint x: 502, endPoint y: 336, distance: 66.2
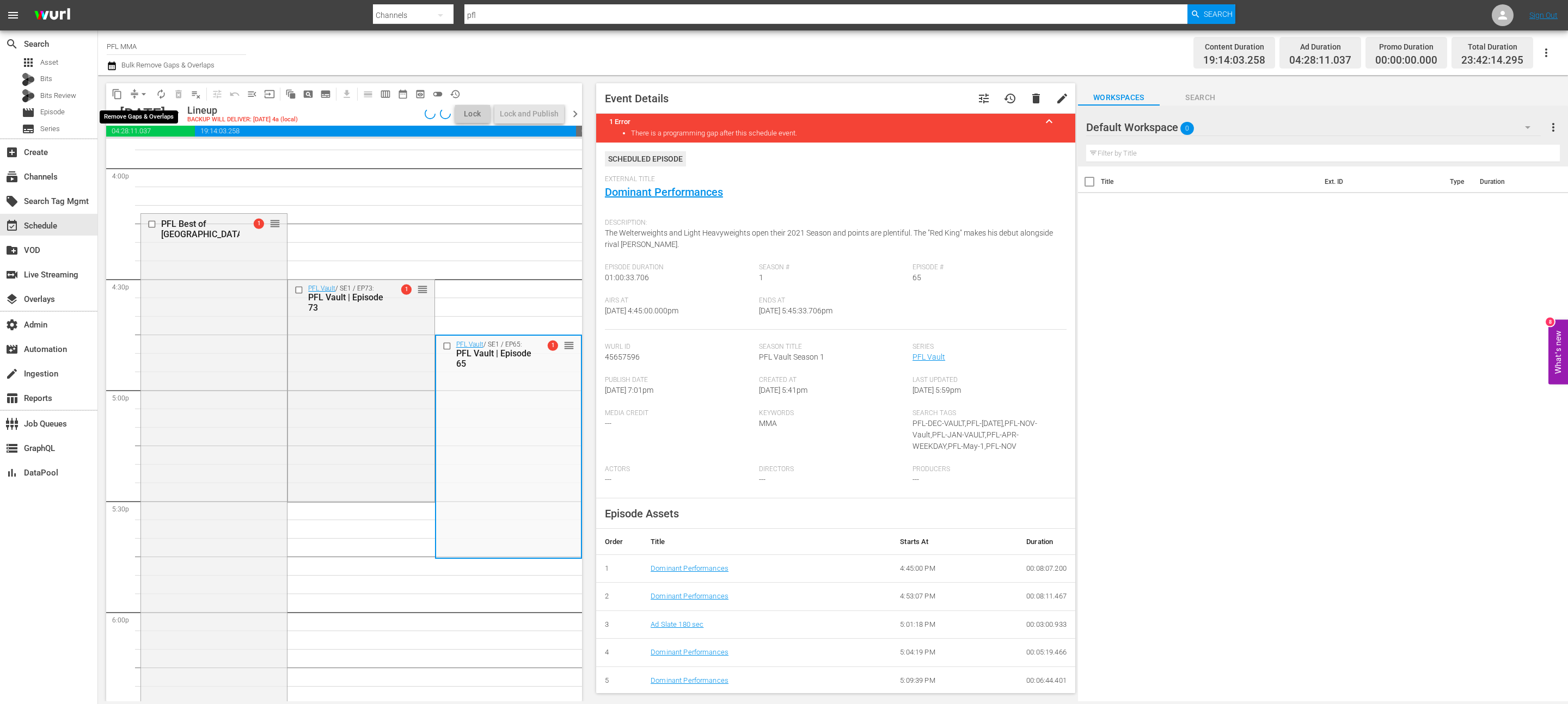
scroll to position [3542, 0]
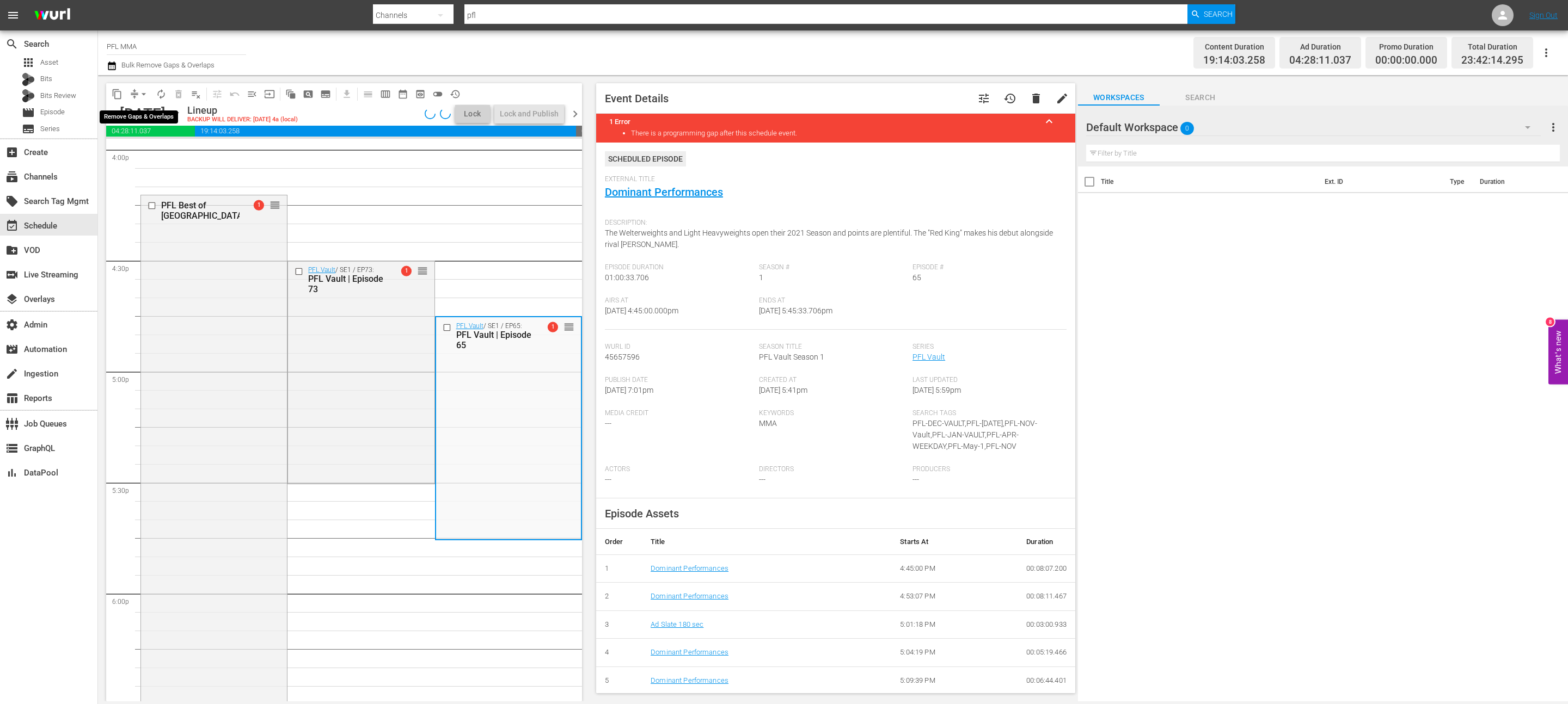
click at [145, 93] on span "arrow_drop_down" at bounding box center [144, 94] width 11 height 11
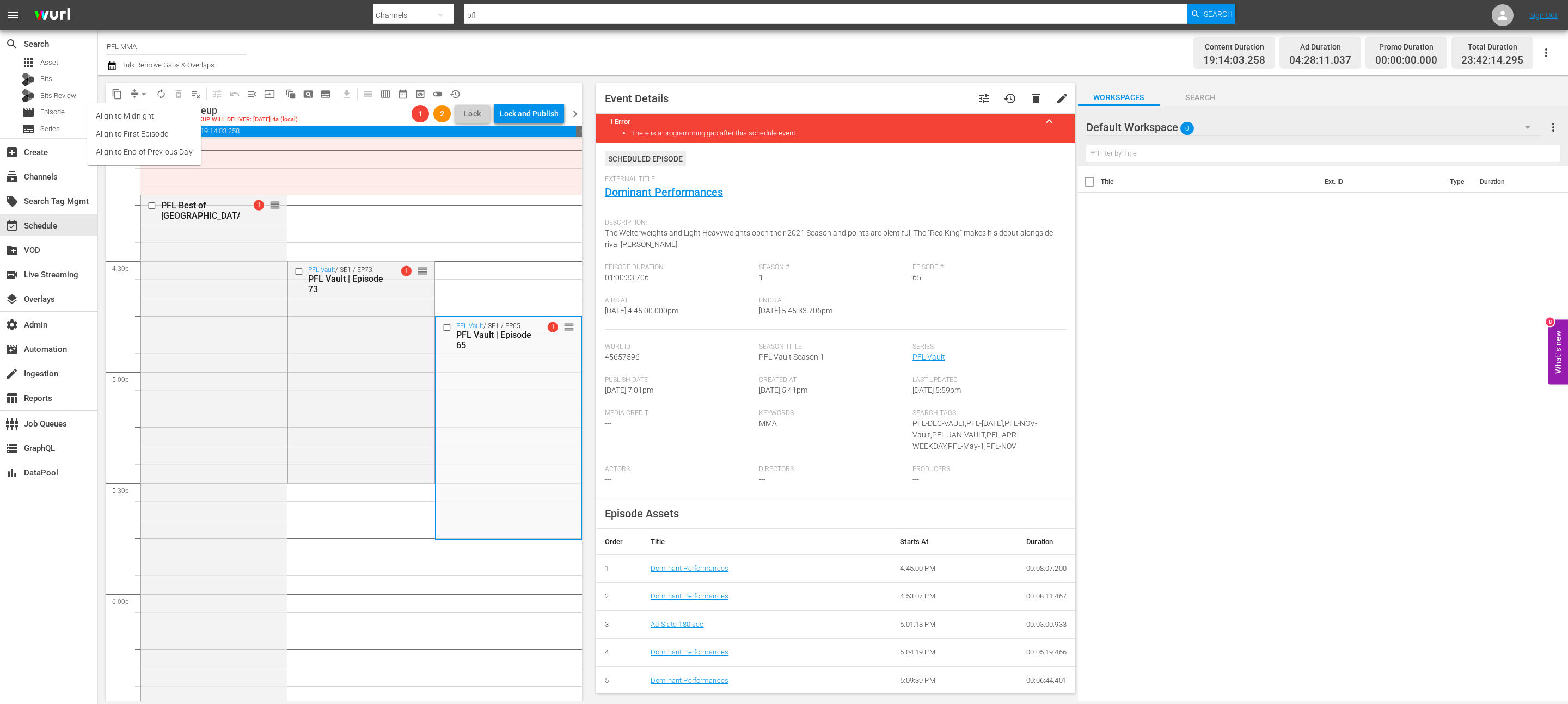
click at [145, 152] on li "Align to End of Previous Day" at bounding box center [144, 152] width 114 height 18
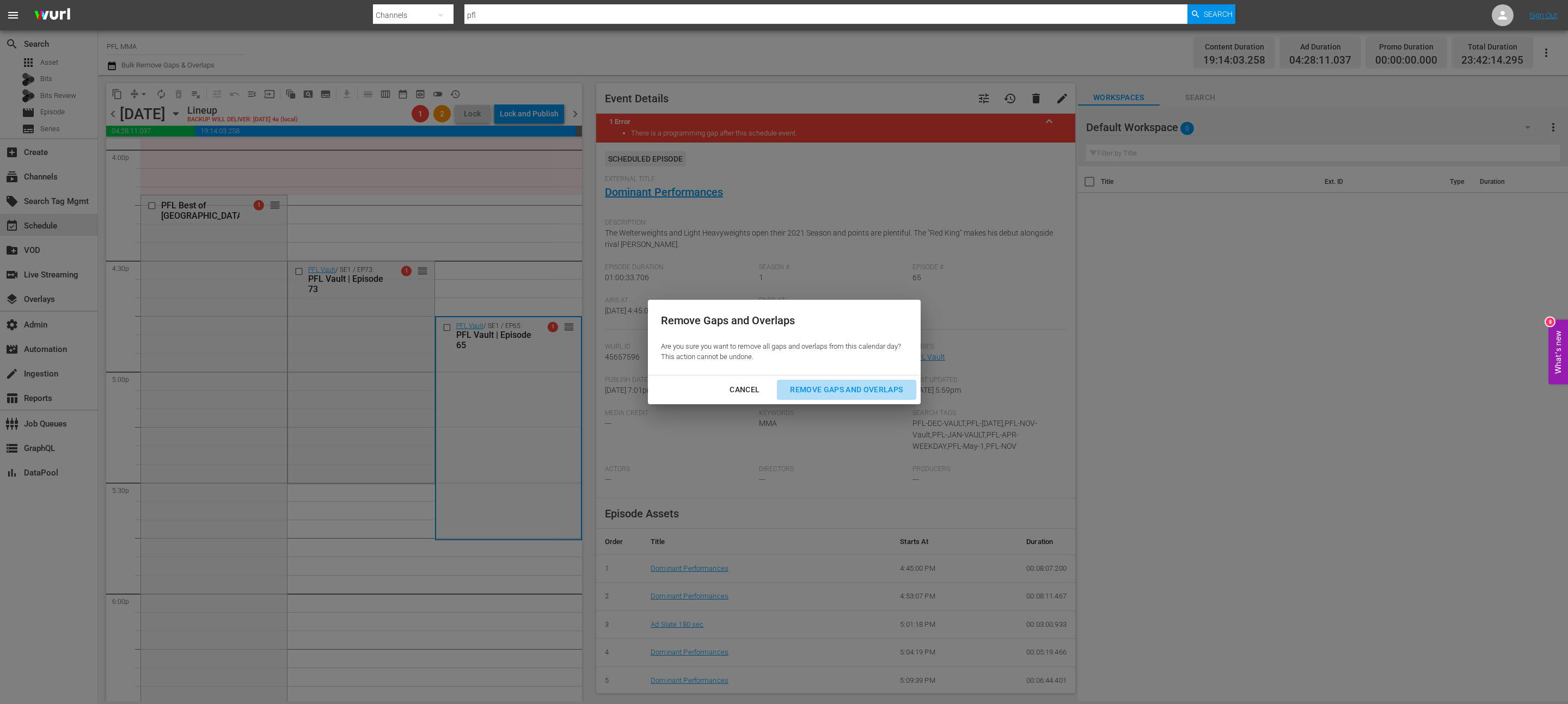
click at [783, 351] on button "Remove Gaps and Overlaps" at bounding box center [846, 390] width 139 height 20
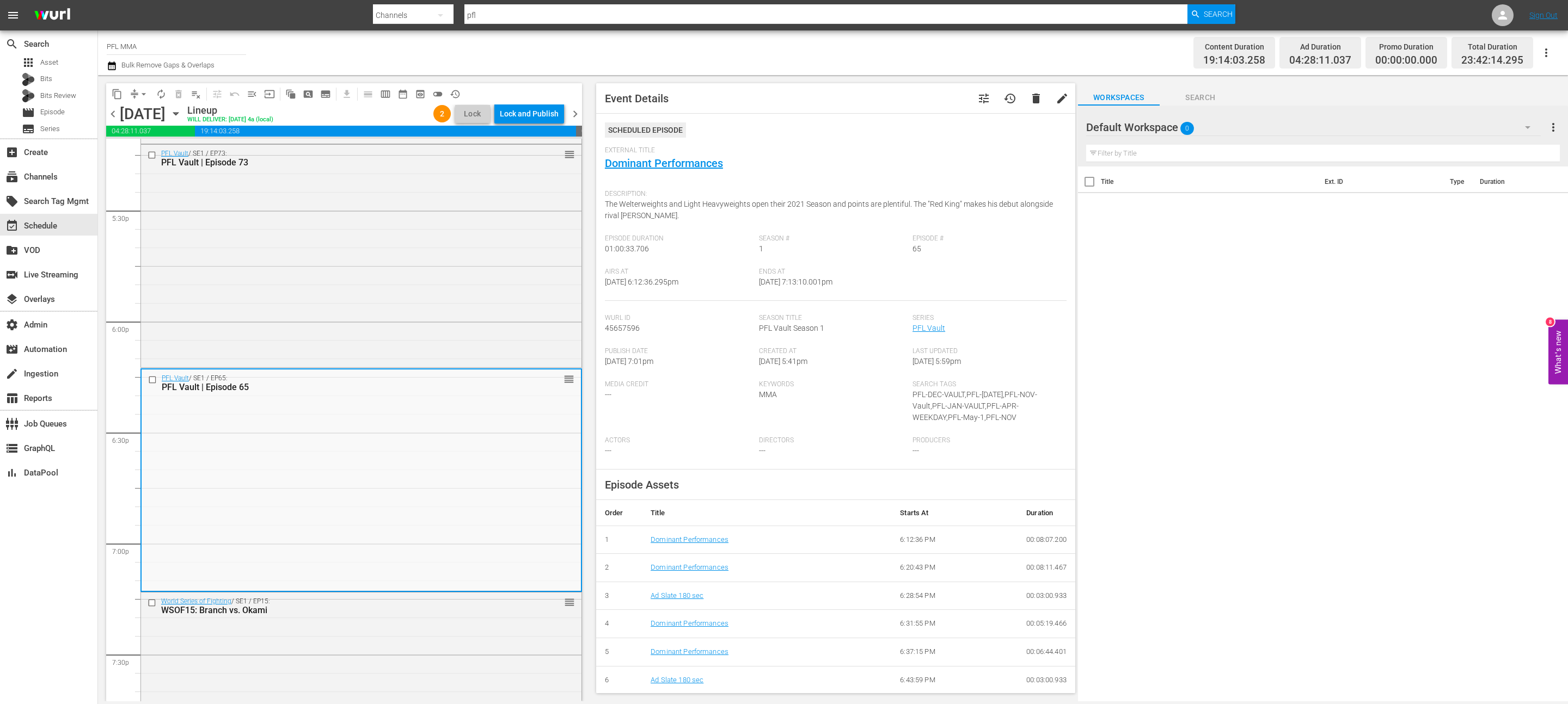
scroll to position [3560, 0]
